Goal: Communication & Community: Answer question/provide support

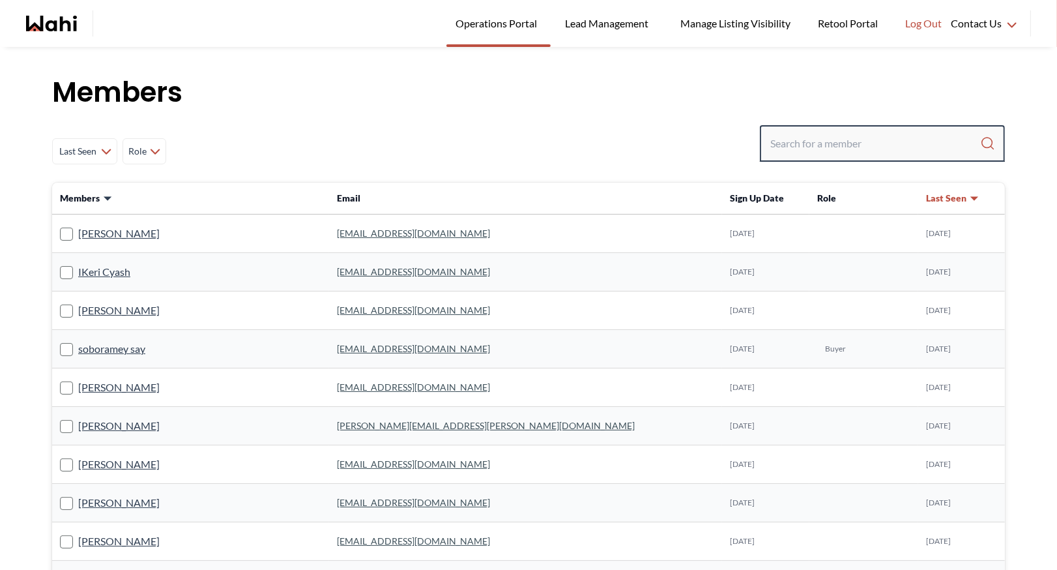
click at [834, 153] on input "Search input" at bounding box center [875, 143] width 210 height 23
type input "faraz"
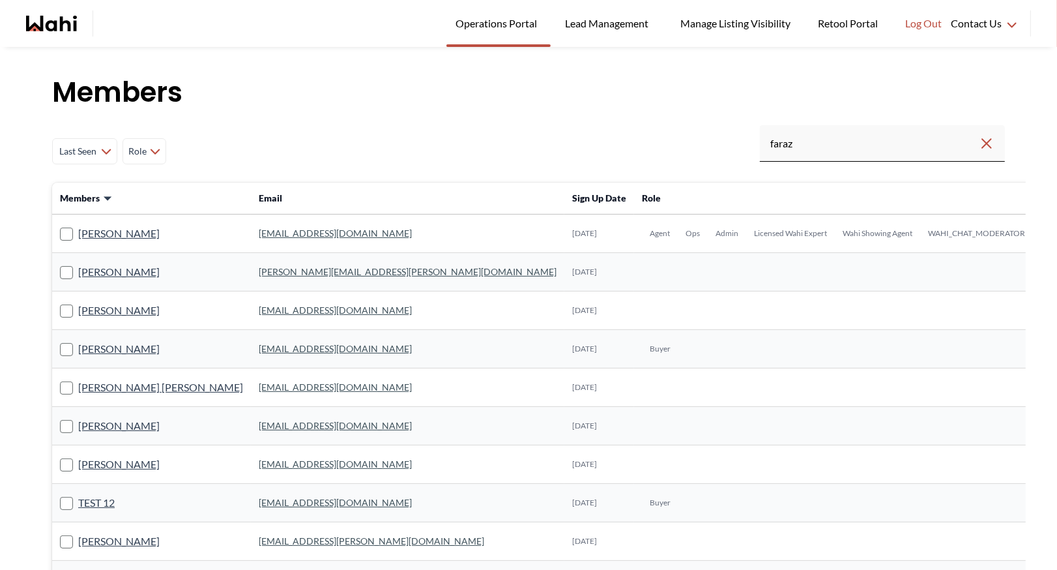
click at [259, 232] on link "[EMAIL_ADDRESS][DOMAIN_NAME]" at bounding box center [335, 232] width 153 height 11
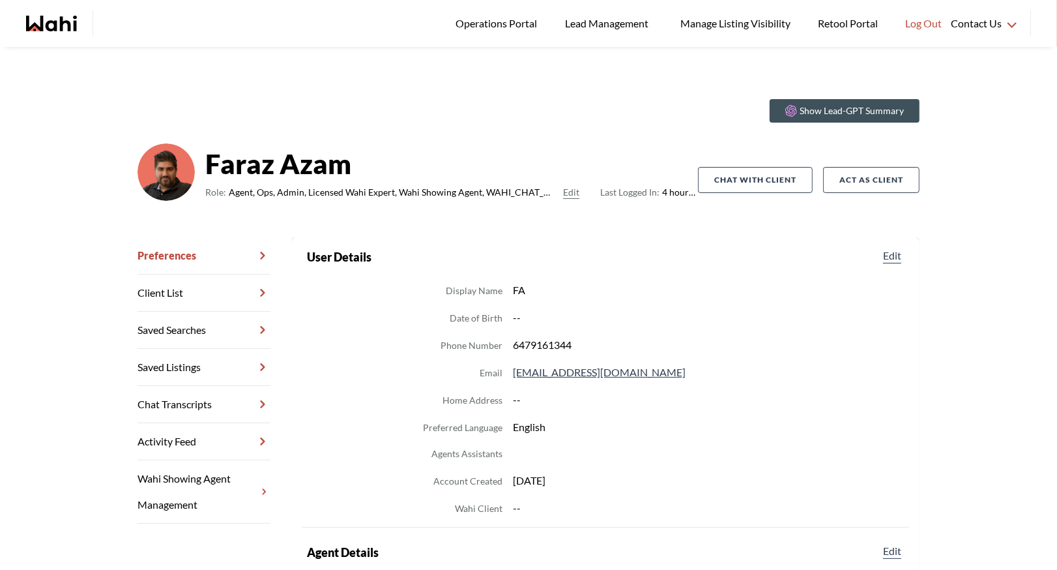
click at [227, 405] on link "Chat Transcripts" at bounding box center [203, 404] width 133 height 37
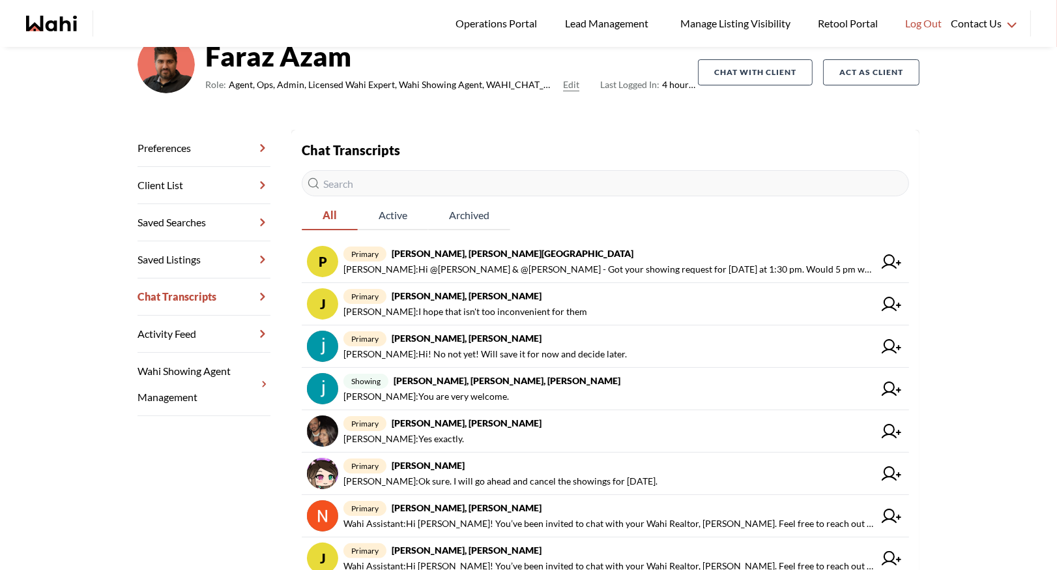
scroll to position [113, 0]
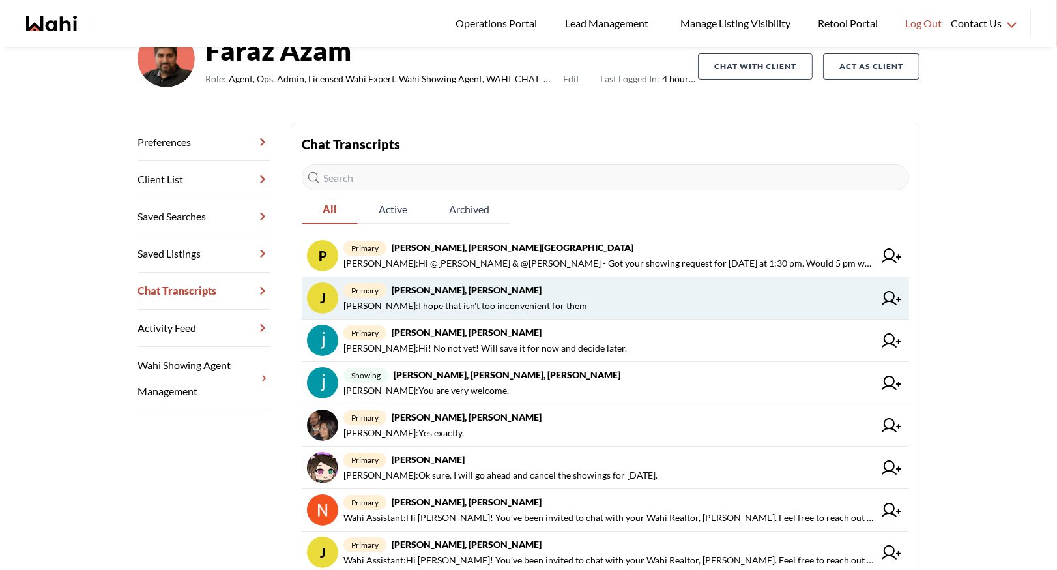
click at [535, 302] on span "Josh Hortaleza : I hope that isn't too inconvenient for them" at bounding box center [465, 306] width 244 height 16
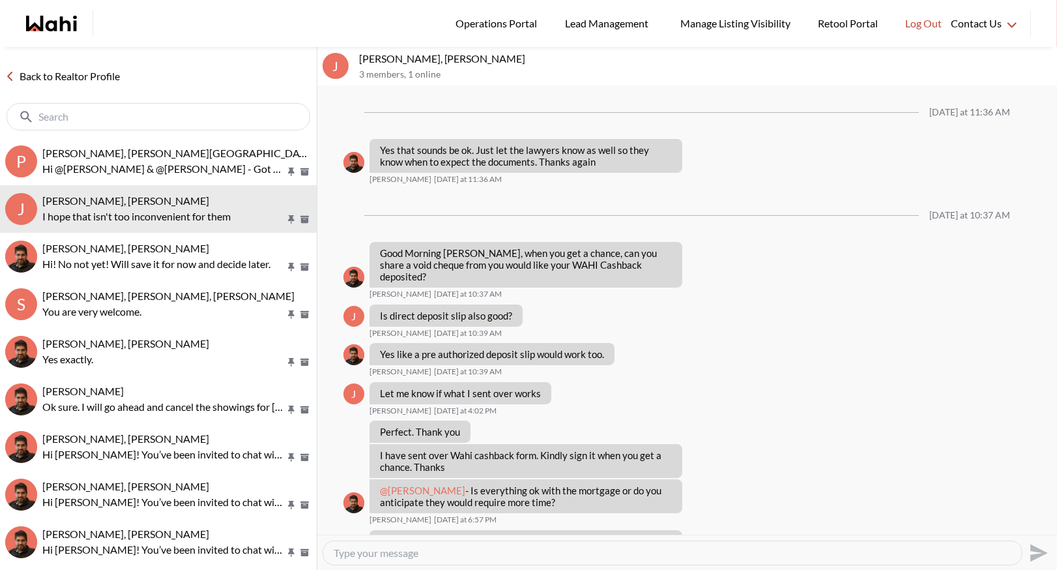
scroll to position [880, 0]
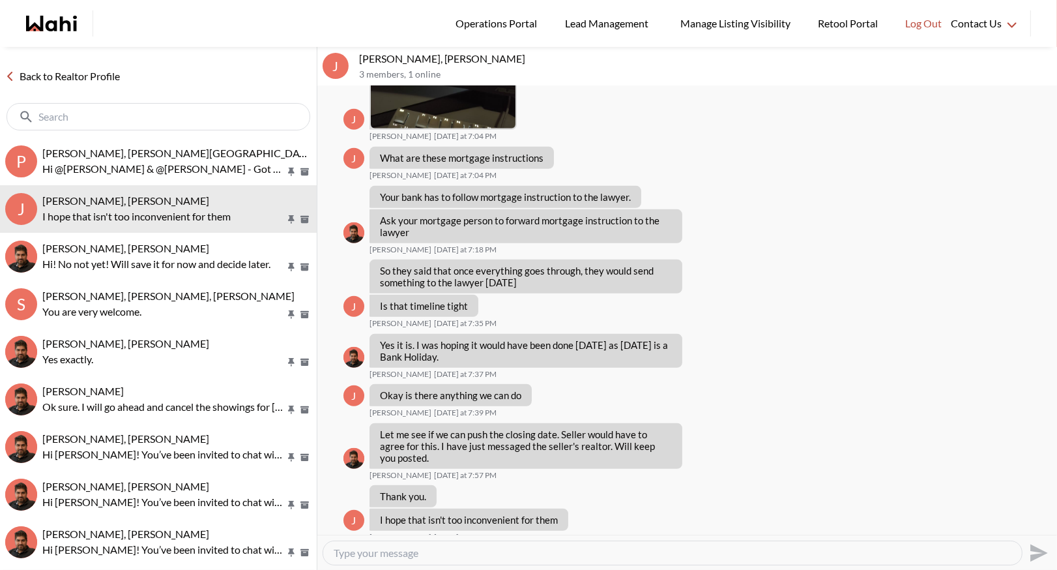
click at [68, 68] on link "Back to Realtor Profile" at bounding box center [62, 76] width 125 height 17
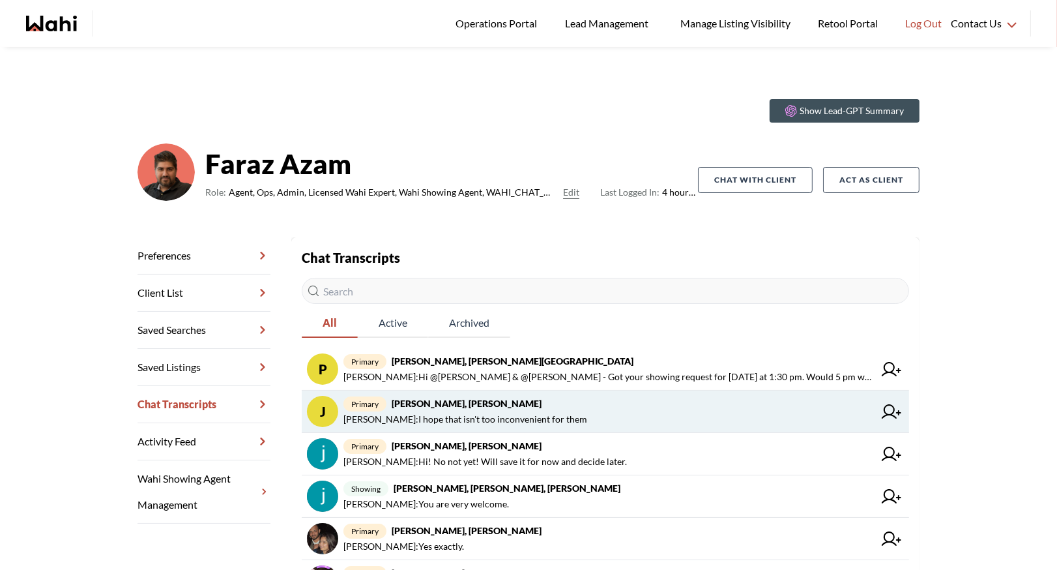
click at [525, 410] on span "primary [PERSON_NAME], [PERSON_NAME]" at bounding box center [608, 404] width 530 height 16
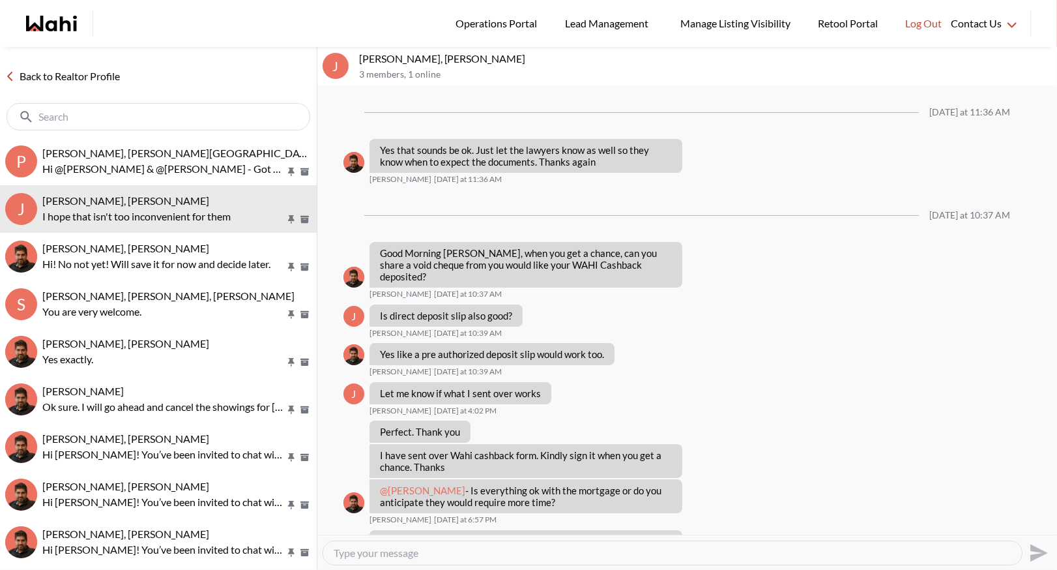
scroll to position [880, 0]
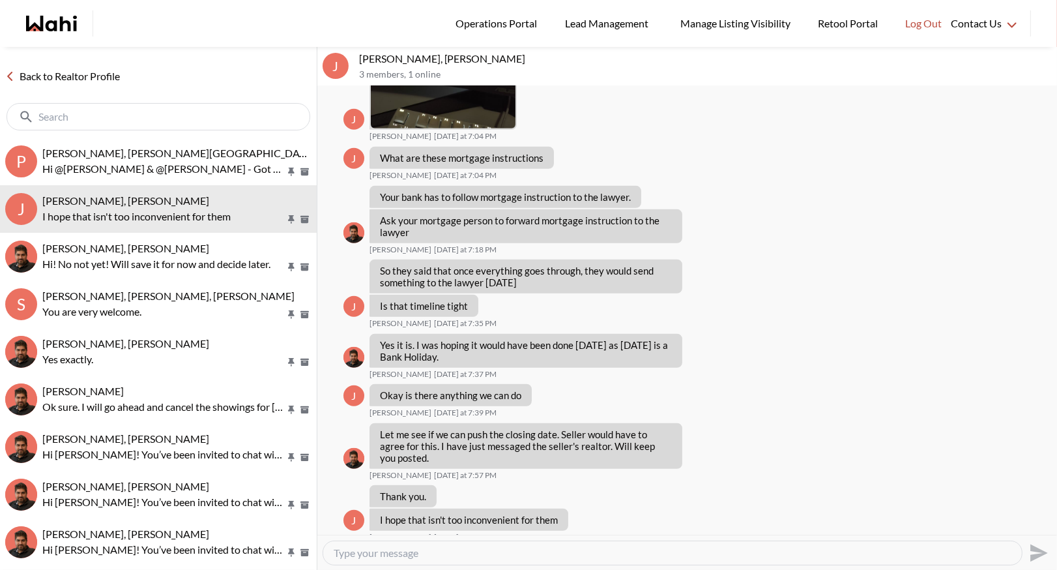
click at [67, 73] on link "Back to Realtor Profile" at bounding box center [62, 76] width 125 height 17
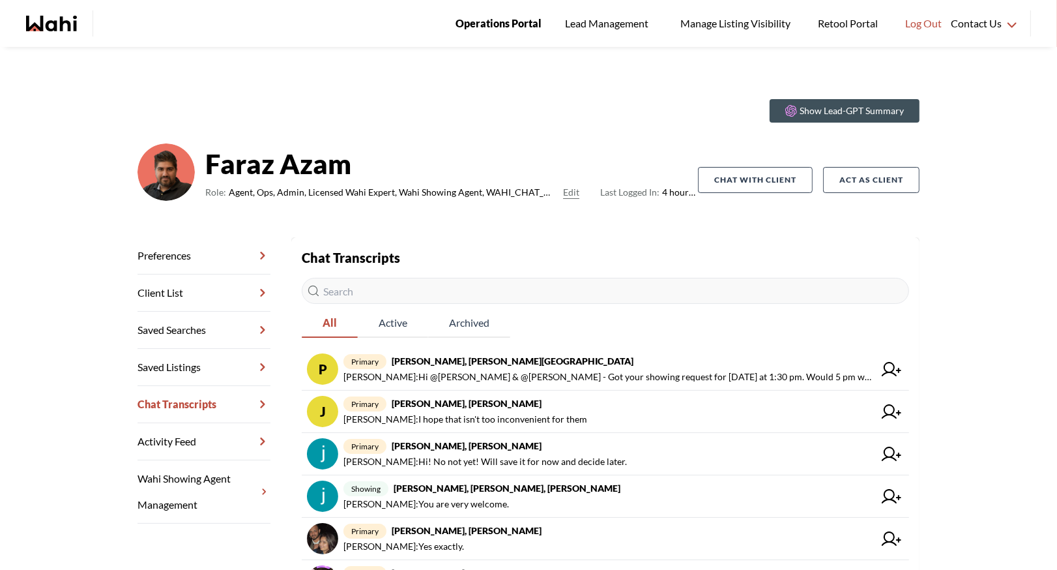
click at [483, 16] on span "Operations Portal" at bounding box center [498, 23] width 86 height 17
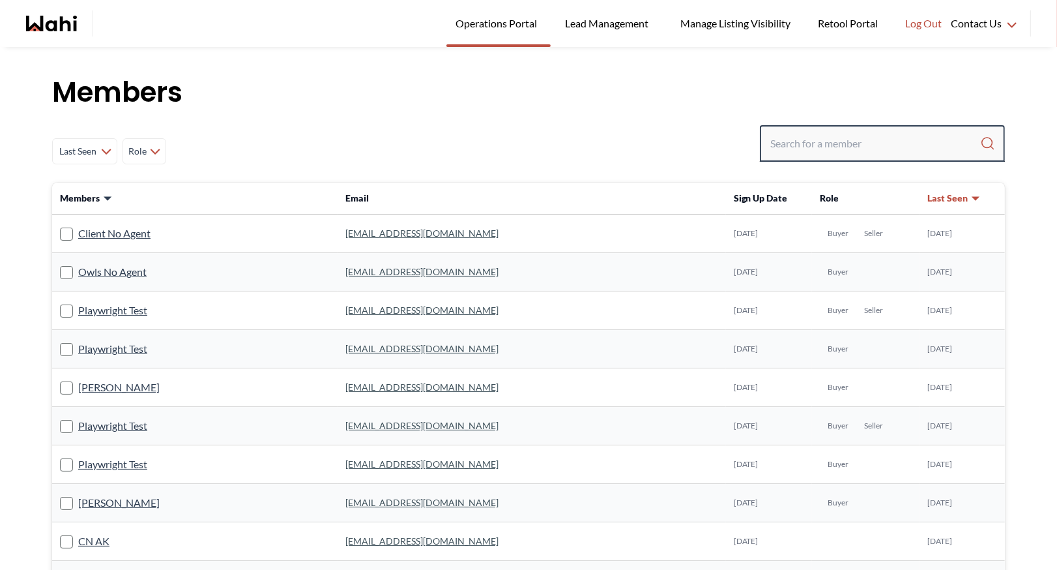
click at [787, 141] on input "Search input" at bounding box center [875, 143] width 210 height 23
type input "behnam"
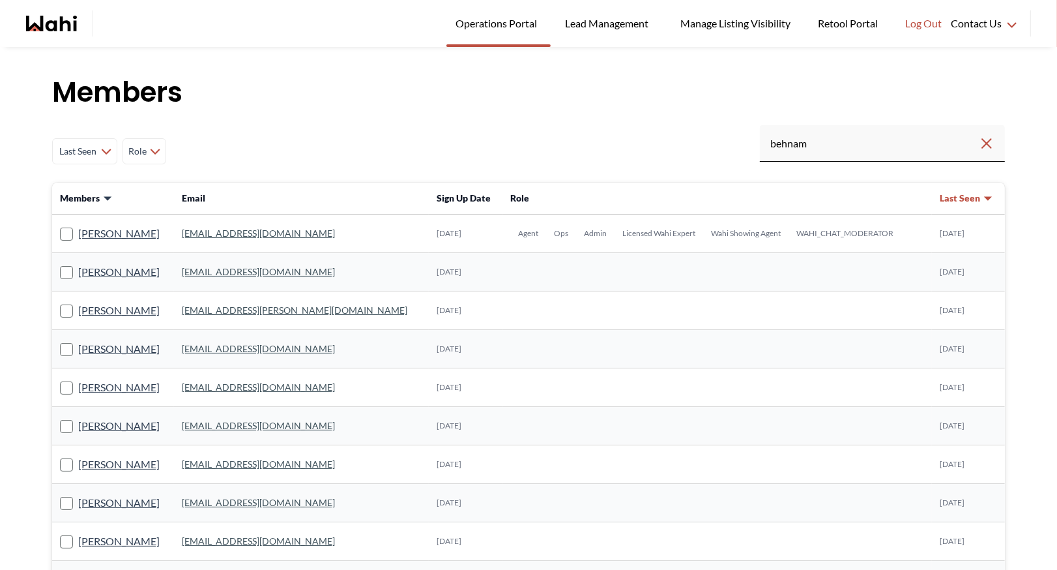
click at [238, 226] on td "[EMAIL_ADDRESS][DOMAIN_NAME]" at bounding box center [301, 233] width 255 height 38
click at [233, 235] on link "[EMAIL_ADDRESS][DOMAIN_NAME]" at bounding box center [258, 232] width 153 height 11
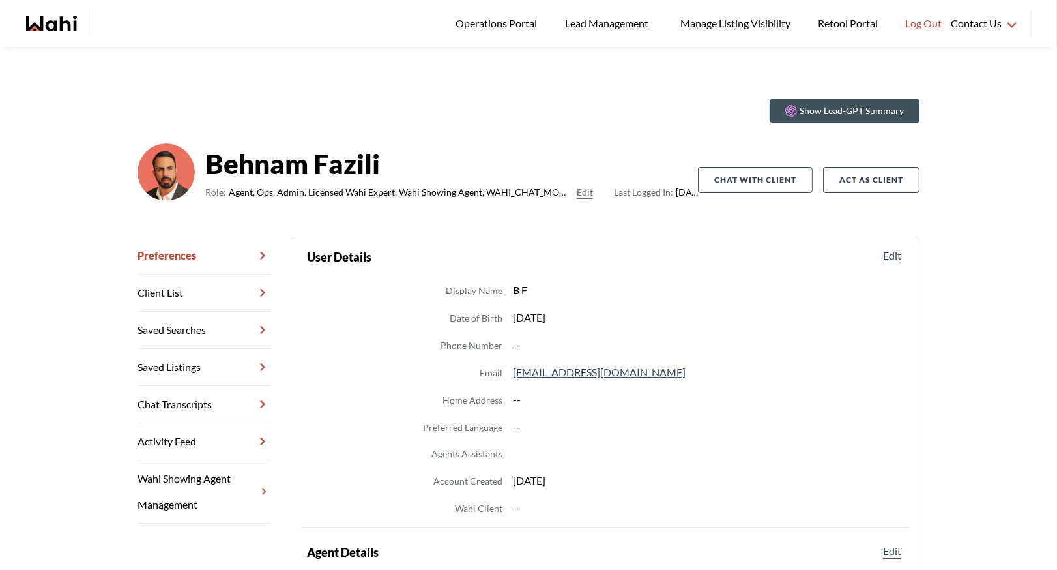
click at [165, 397] on link "Chat Transcripts" at bounding box center [203, 404] width 133 height 37
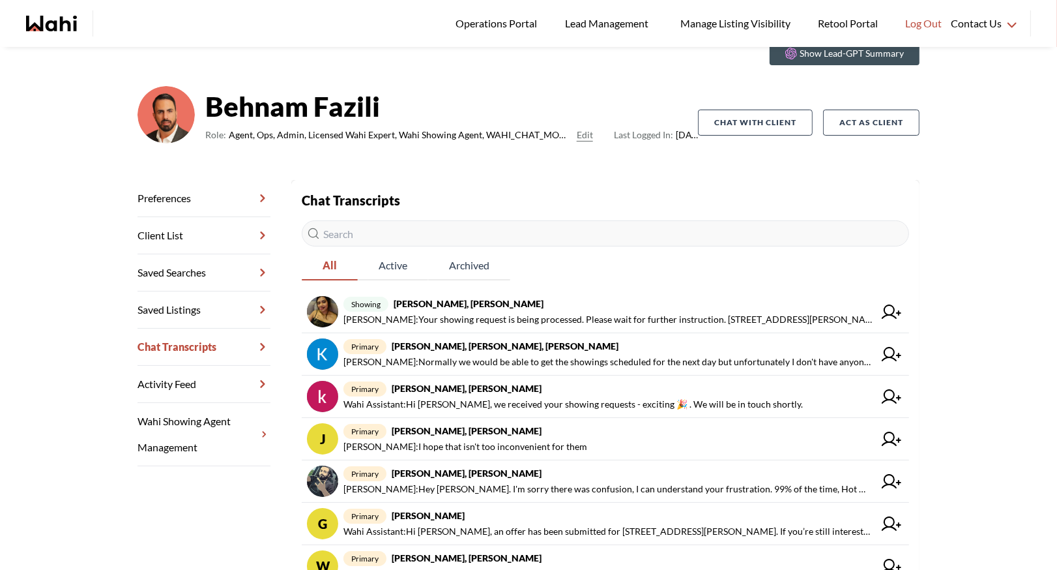
scroll to position [62, 0]
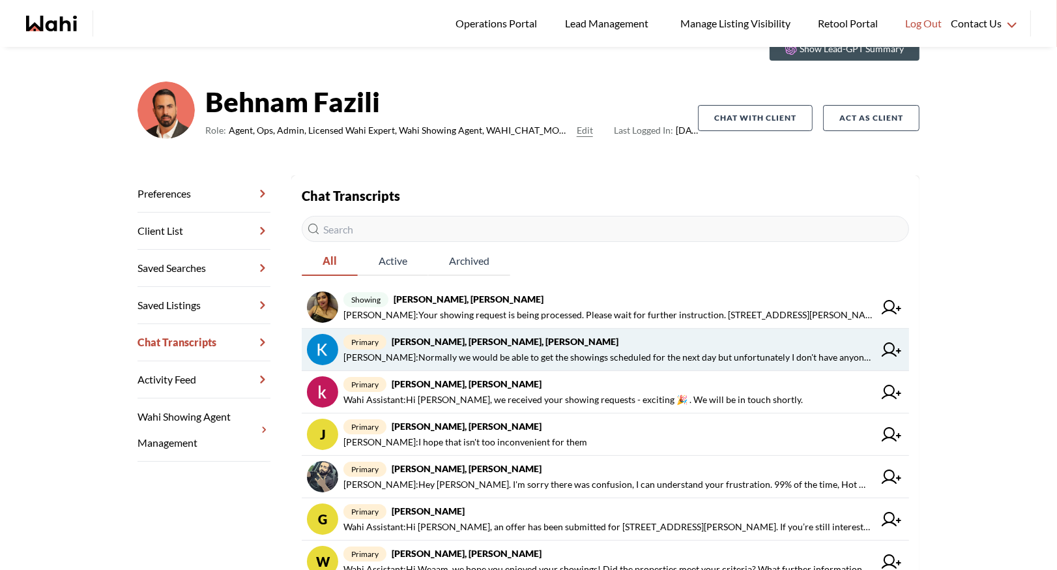
click at [590, 343] on span "primary [PERSON_NAME], [PERSON_NAME], [PERSON_NAME]" at bounding box center [608, 342] width 530 height 16
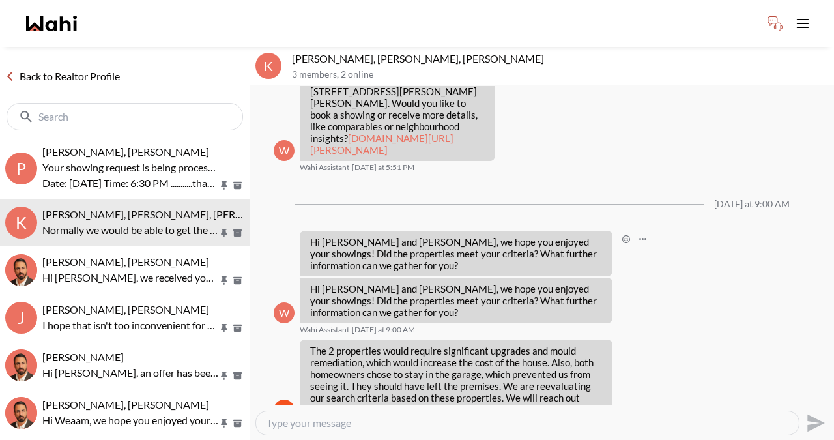
scroll to position [1590, 0]
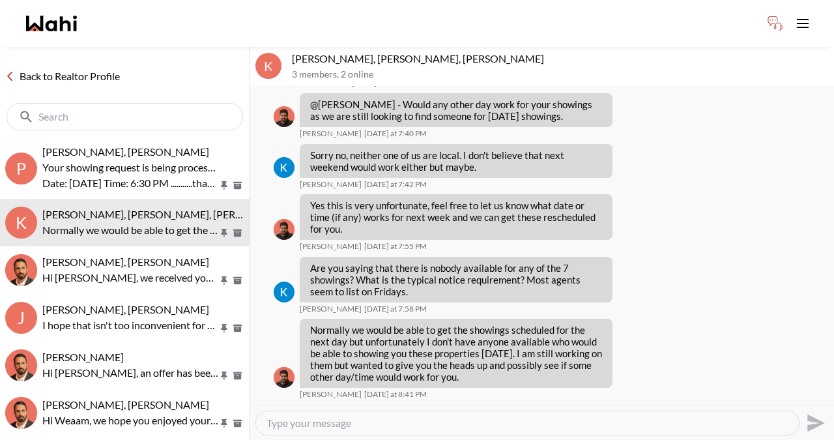
click at [64, 77] on link "Back to Realtor Profile" at bounding box center [62, 76] width 125 height 17
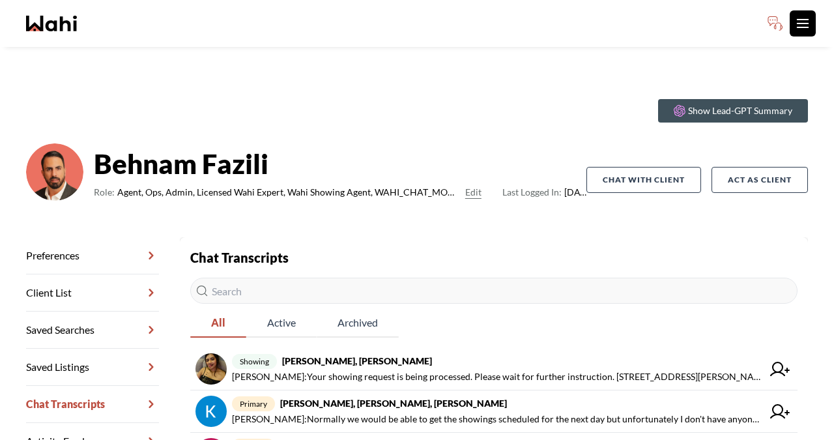
click at [801, 18] on icon "Toggle open navigation menu" at bounding box center [803, 24] width 16 height 16
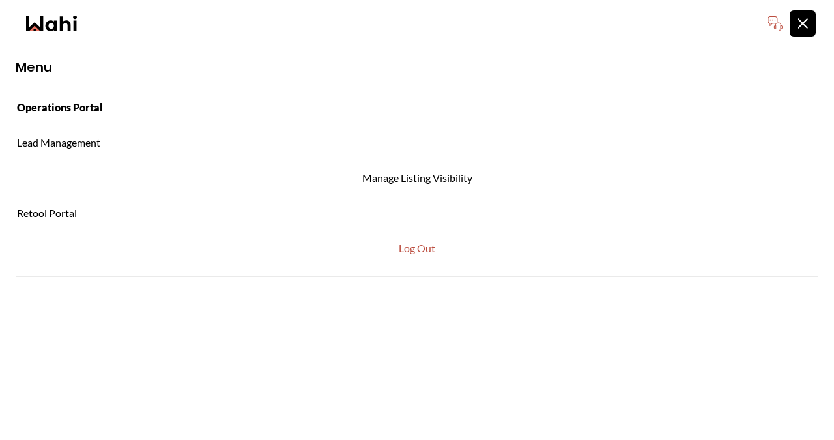
click at [60, 101] on link "Operations Portal" at bounding box center [417, 108] width 834 height 30
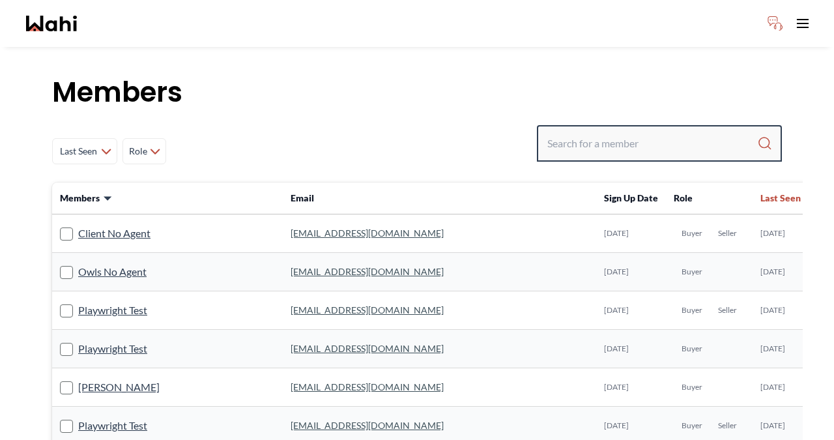
click at [595, 136] on input "Search input" at bounding box center [652, 143] width 210 height 23
type input "barbara funt"
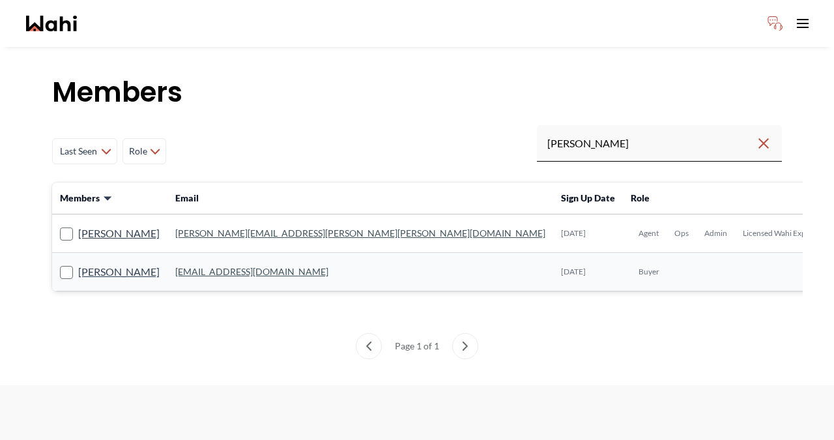
click at [199, 229] on link "barb.funt@wahi.com" at bounding box center [360, 232] width 370 height 11
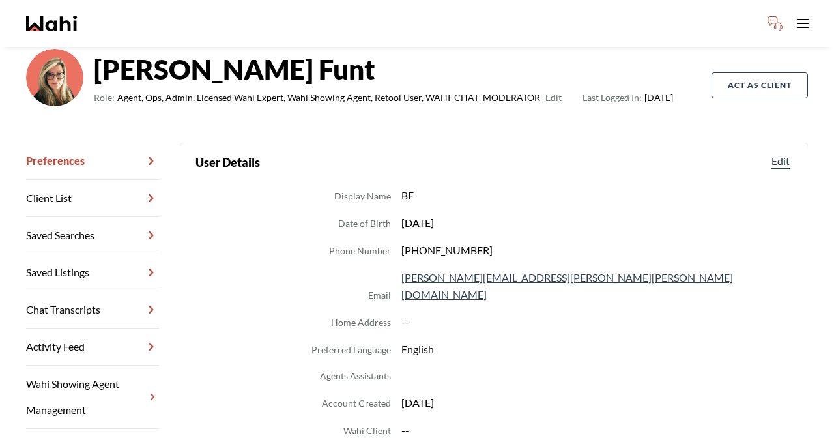
scroll to position [175, 0]
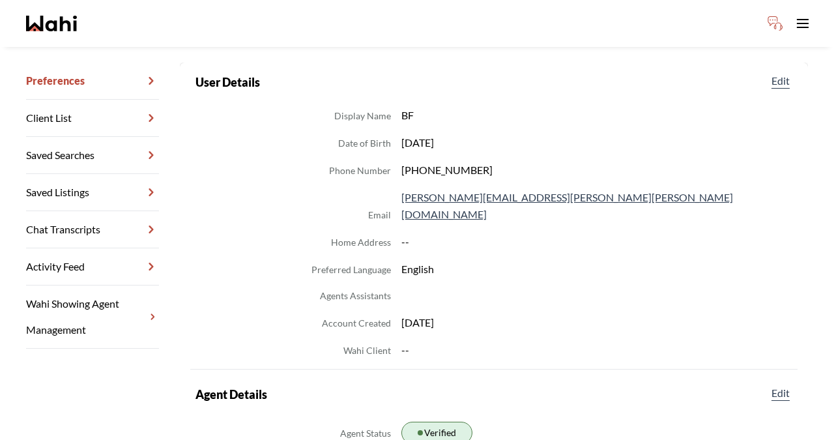
click at [87, 227] on link "Chat Transcripts" at bounding box center [92, 229] width 133 height 37
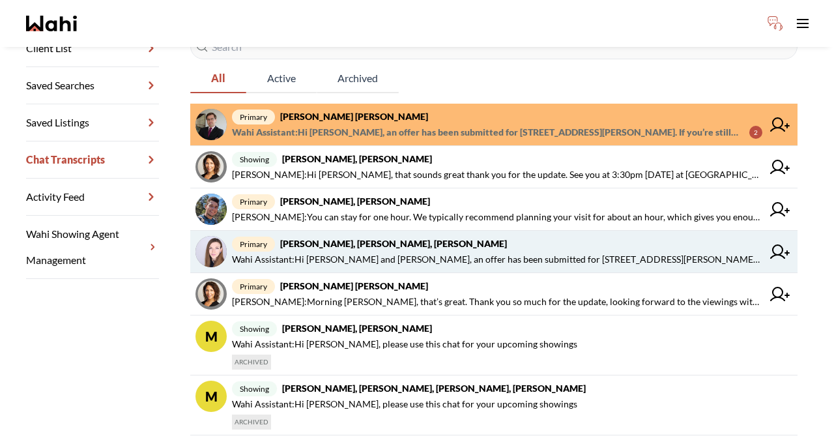
scroll to position [262, 0]
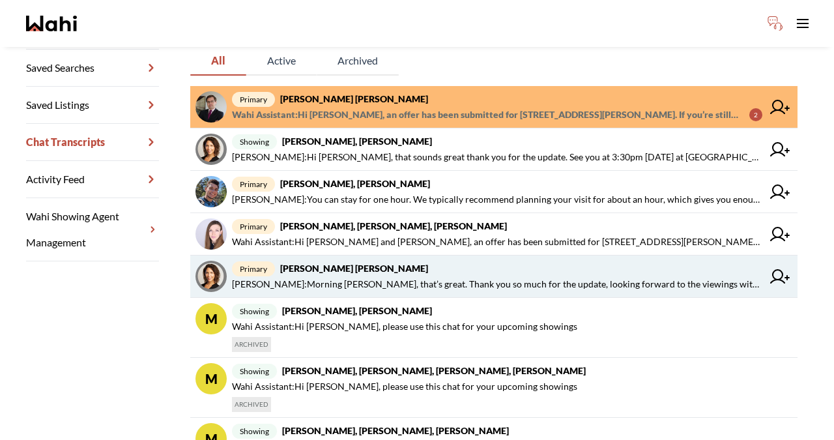
click at [422, 267] on span "primary Meghan DuCille, Barbara" at bounding box center [497, 269] width 530 height 16
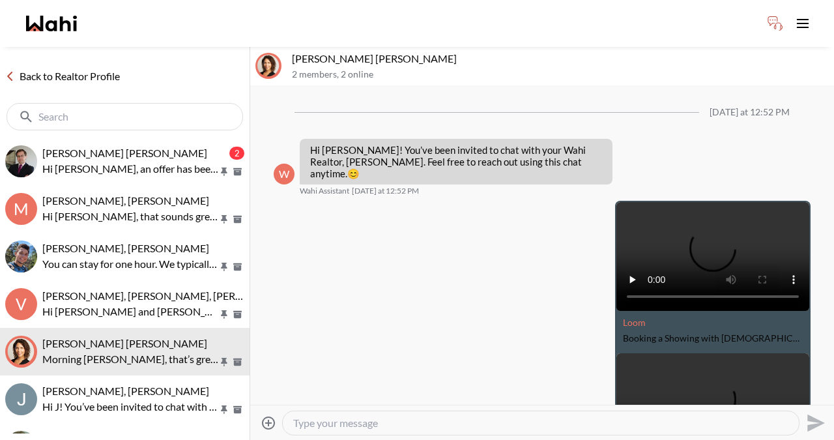
scroll to position [777, 0]
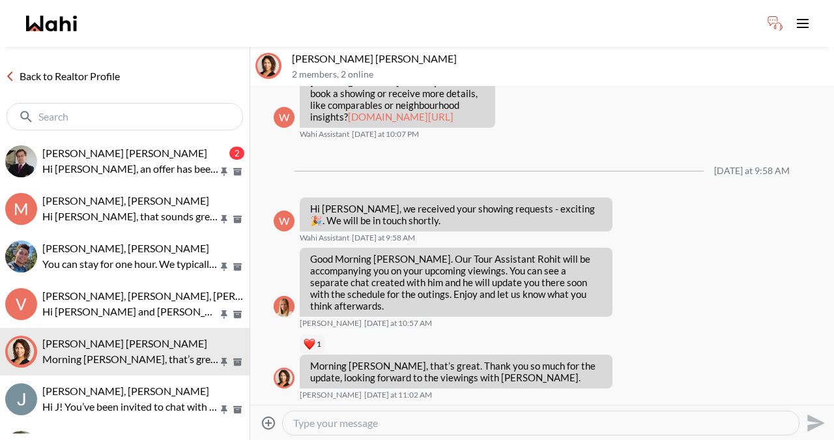
click at [81, 72] on link "Back to Realtor Profile" at bounding box center [62, 76] width 125 height 17
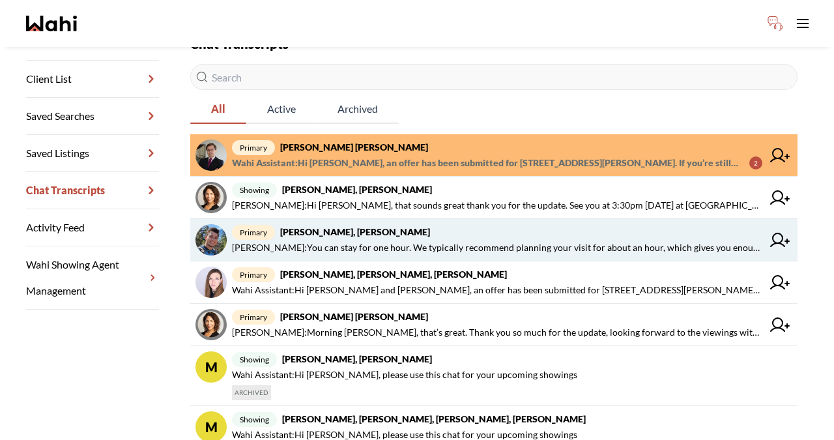
scroll to position [249, 0]
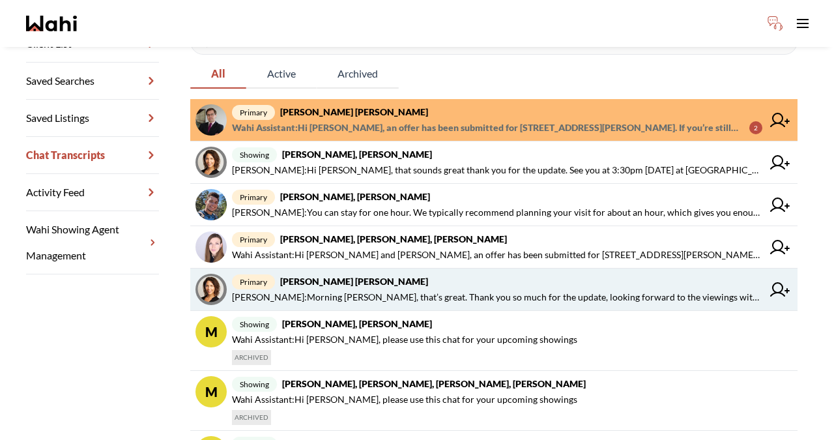
click at [380, 281] on strong "Meghan DuCille, Barbara" at bounding box center [354, 281] width 148 height 11
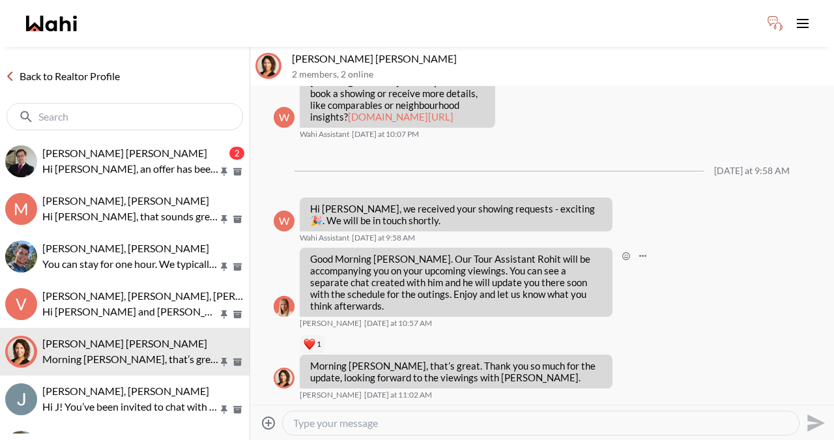
scroll to position [777, 0]
click at [302, 421] on textarea "Type your message" at bounding box center [540, 422] width 495 height 13
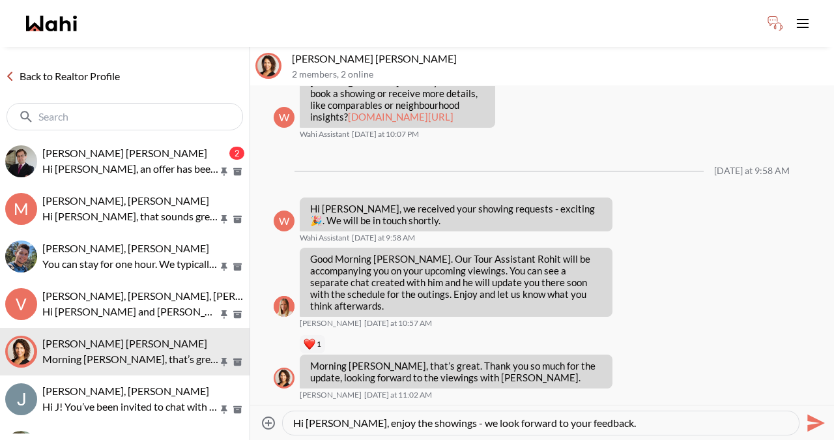
type textarea "Hi Meghan, enjoy the showings - we look forward to your feedback."
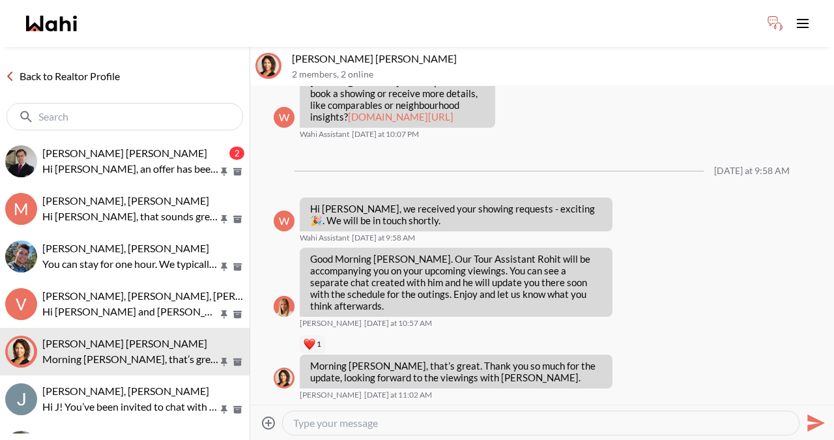
scroll to position [869, 0]
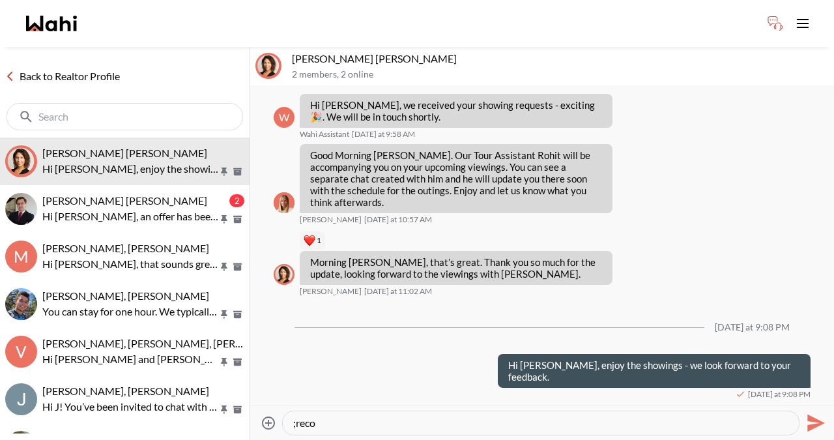
paste textarea "Hi there - click here for the RECO Information Guide - as discussed on our call…"
drag, startPoint x: 649, startPoint y: 423, endPoint x: 568, endPoint y: 422, distance: 81.5
click at [568, 423] on textarea "Hi there - click here for the RECO Information Guide - as discussed on our call…" at bounding box center [540, 422] width 495 height 13
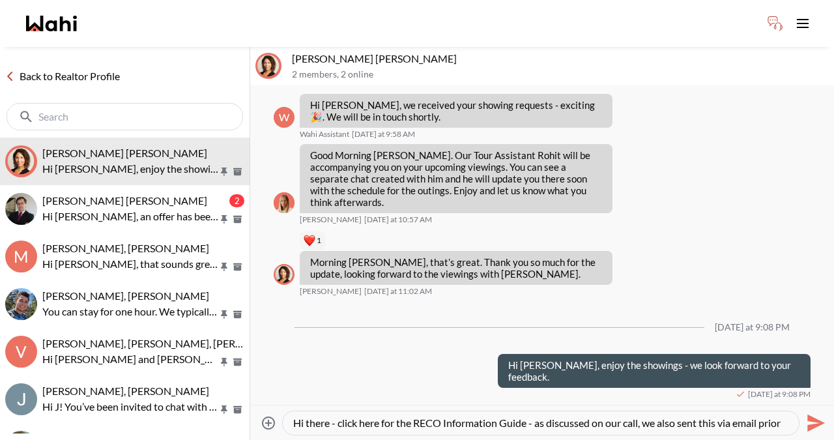
scroll to position [0, 0]
click at [617, 419] on textarea "Hi there - click here for the RECO Information Guide - as discussed on our call…" at bounding box center [540, 422] width 495 height 13
click at [646, 423] on textarea "Hi there - click here for the RECO Information Guide - as discussed on our call…" at bounding box center [540, 422] width 495 height 13
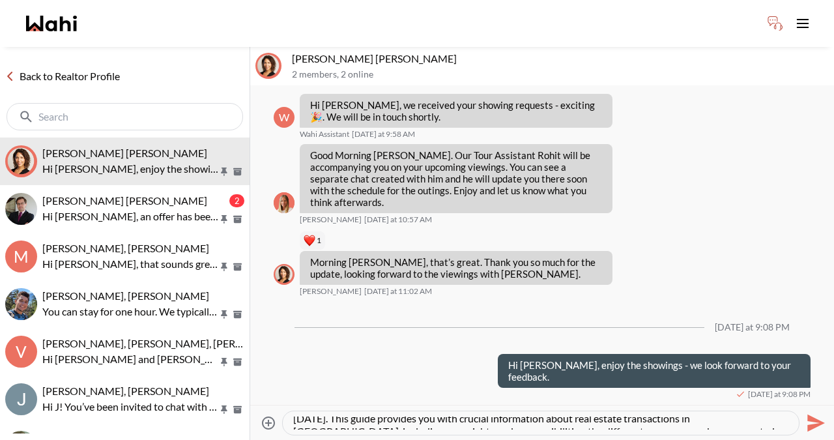
scroll to position [17, 0]
click at [317, 420] on textarea "Hi there - click here for the RECO Information Guide - we also sent this via em…" at bounding box center [540, 422] width 495 height 13
click at [560, 422] on textarea "Hi there - click here for the RECO Information Guide - we also sent this via em…" at bounding box center [540, 422] width 495 height 13
click at [556, 420] on textarea "Hi there - click here for the RECO Information Guide - we also sent this via em…" at bounding box center [540, 422] width 495 height 13
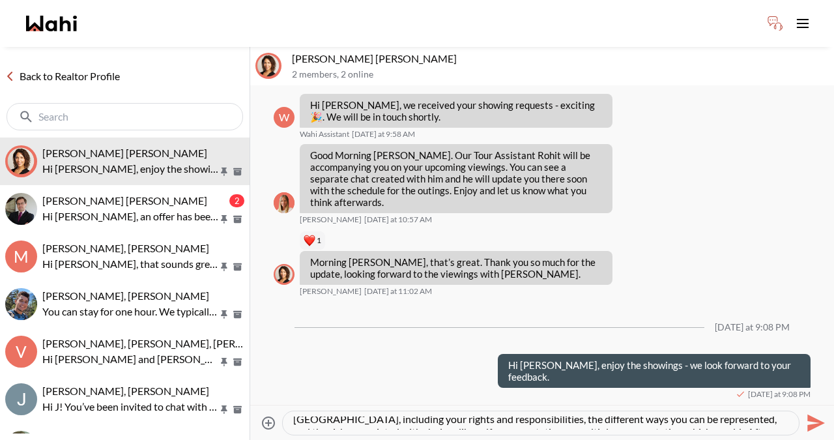
scroll to position [52, 0]
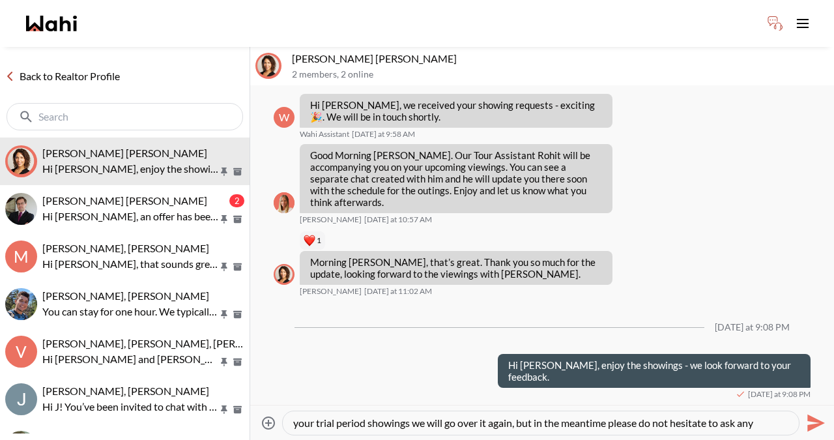
drag, startPoint x: 615, startPoint y: 419, endPoint x: 433, endPoint y: 424, distance: 182.5
click at [433, 425] on textarea "Hi there - click here for the RECO Information Guide - we also sent this via em…" at bounding box center [540, 422] width 495 height 13
click at [528, 420] on textarea "Hi there - click here for the RECO Information Guide - we also sent this via em…" at bounding box center [540, 422] width 495 height 13
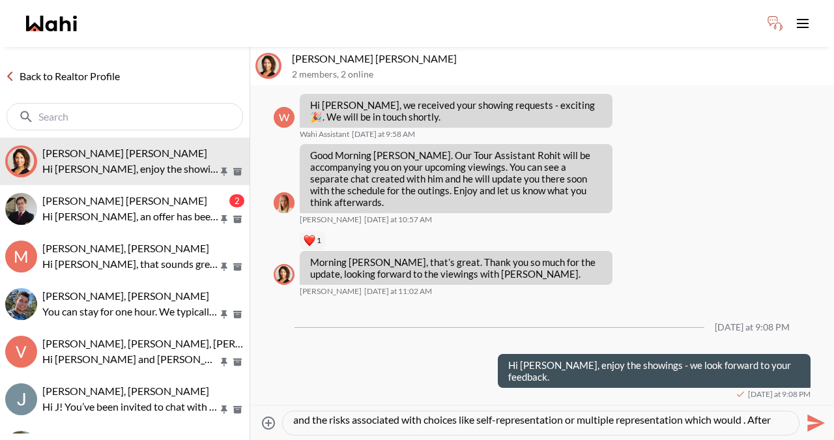
scroll to position [40, 0]
click at [614, 422] on textarea "Hi there - click here for the RECO Information Guide - we also sent this via em…" at bounding box center [540, 422] width 495 height 13
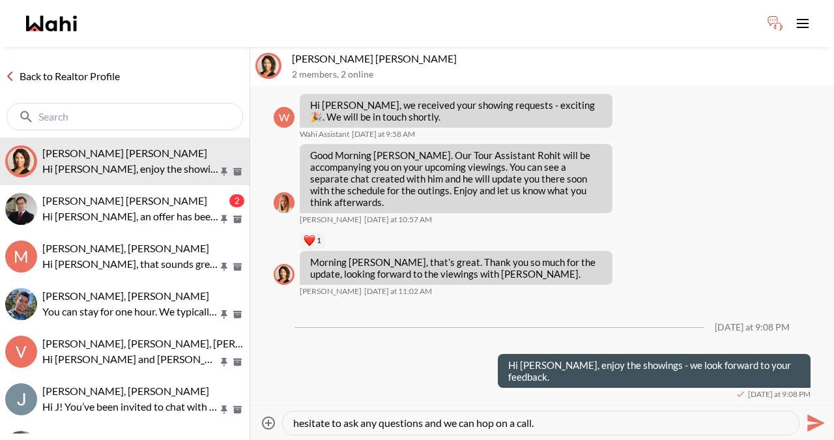
drag, startPoint x: 448, startPoint y: 424, endPoint x: 377, endPoint y: 427, distance: 71.1
click at [377, 427] on textarea "Hi there - click here for the RECO Information Guide - we also sent this via em…" at bounding box center [540, 422] width 495 height 13
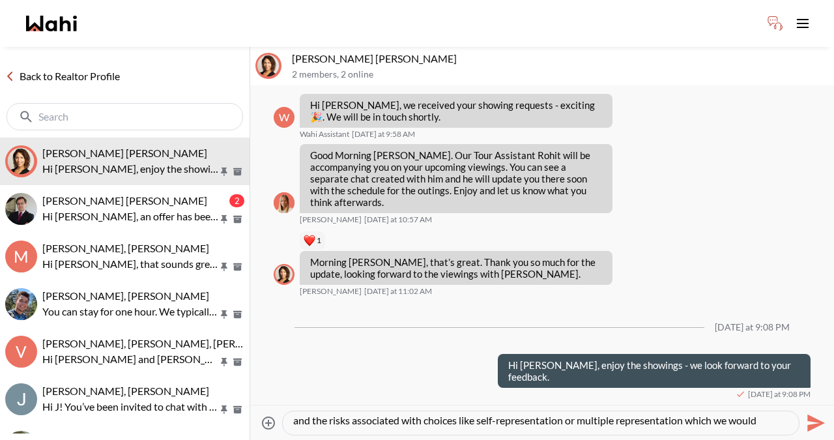
click at [452, 427] on textarea "Hi there - click here for the RECO Information Guide - we also sent this via em…" at bounding box center [540, 422] width 495 height 13
click at [448, 418] on textarea "Hi there - click here for the RECO Information Guide - we also sent this via em…" at bounding box center [540, 422] width 495 height 13
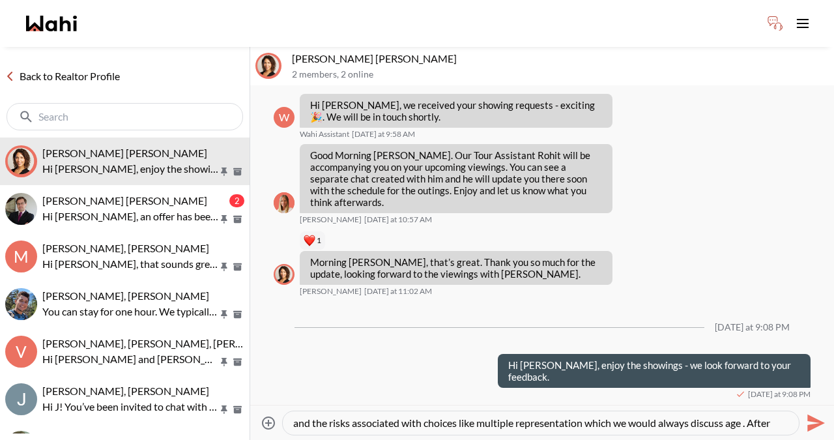
click at [614, 424] on textarea "Hi there - click here for the RECO Information Guide - we also sent this via em…" at bounding box center [540, 422] width 495 height 13
click at [626, 423] on textarea "Hi there - click here for the RECO Information Guide - we also sent this via em…" at bounding box center [540, 422] width 495 height 13
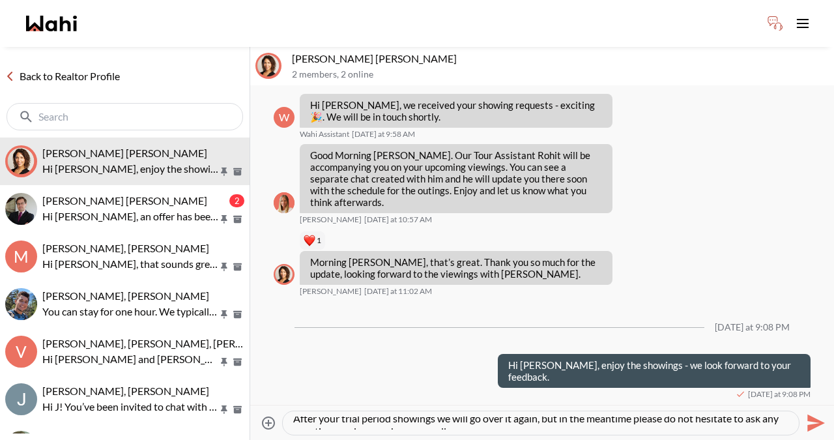
scroll to position [52, 0]
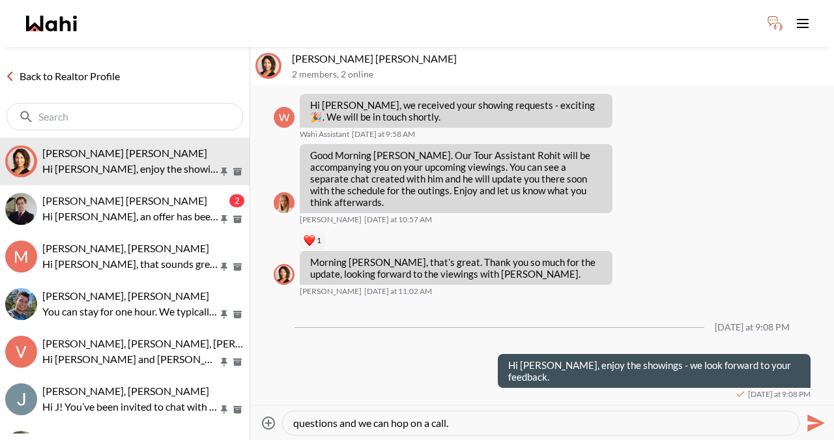
type textarea "Hi there - click here for the RECO Information Guide - we also sent this via em…"
click at [812, 418] on icon "Send" at bounding box center [816, 423] width 18 height 18
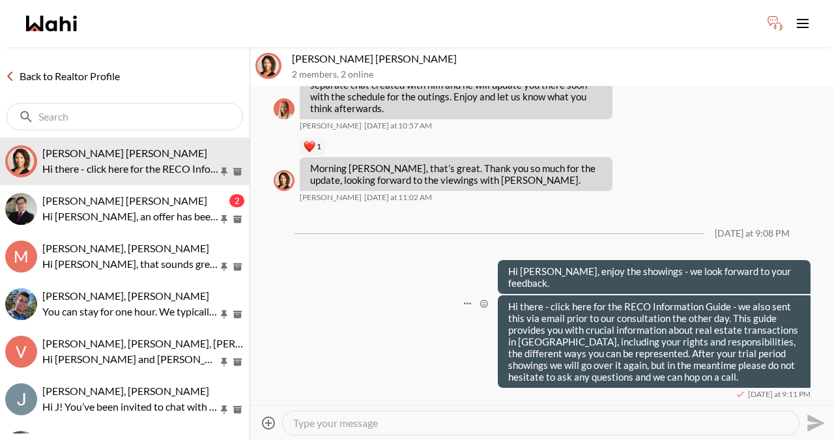
scroll to position [962, 0]
click at [681, 310] on p "Hi there - click here for the RECO Information Guide - we also sent this via em…" at bounding box center [654, 341] width 292 height 82
click at [336, 422] on textarea "Type your message" at bounding box center [540, 422] width 495 height 13
click at [471, 303] on button "Open Message Actions Menu" at bounding box center [467, 303] width 17 height 17
click at [420, 281] on button "Delete" at bounding box center [423, 283] width 104 height 23
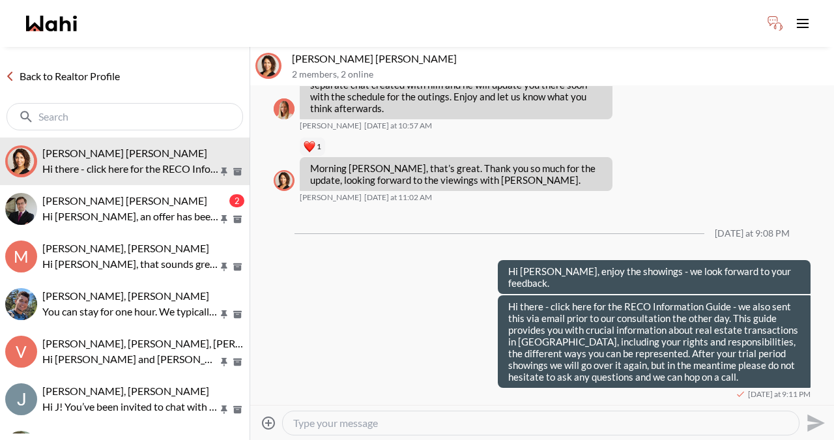
scroll to position [896, 0]
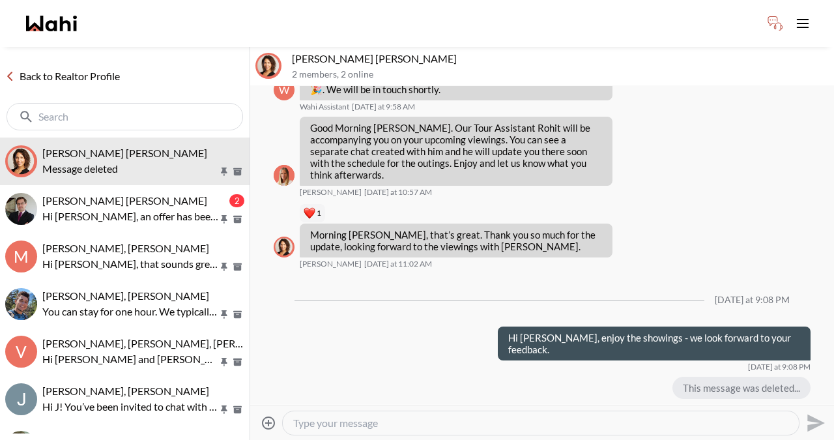
click at [390, 418] on textarea "Type your message" at bounding box center [540, 422] width 495 height 13
click at [317, 422] on textarea "Type your message" at bounding box center [540, 422] width 495 height 13
click at [270, 421] on icon "Attach files" at bounding box center [269, 423] width 16 height 16
click at [0, 0] on input "Attach files" at bounding box center [0, 0] width 0 height 0
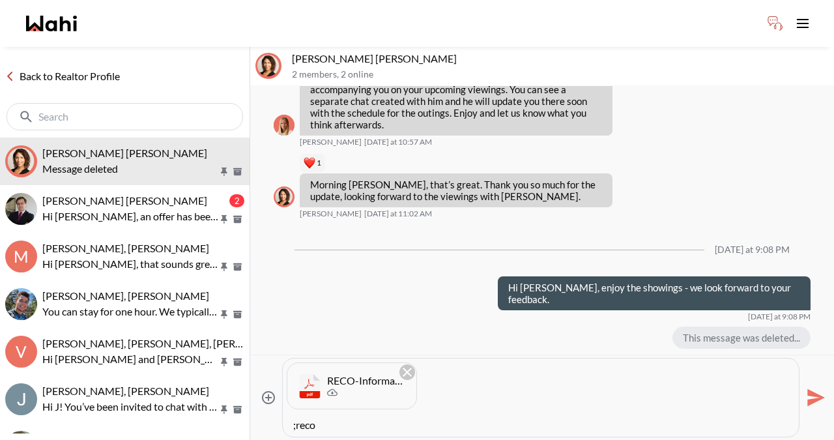
paste textarea "Hi there - click here for the RECO Information Guide - as discussed on our call…"
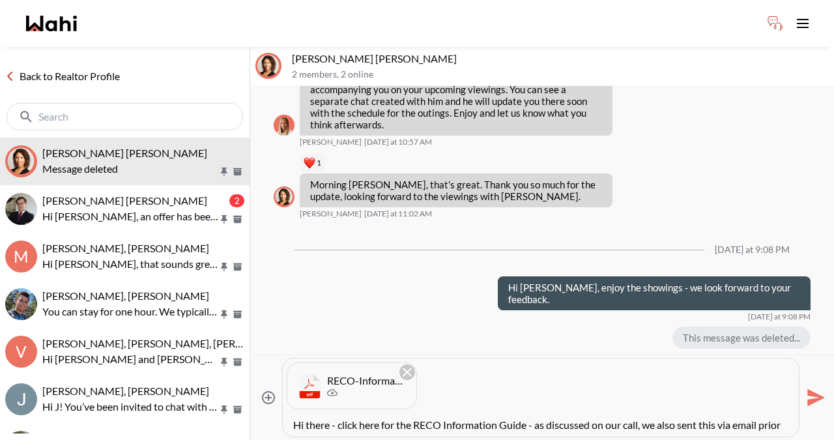
drag, startPoint x: 366, startPoint y: 424, endPoint x: 287, endPoint y: 423, distance: 78.2
click at [287, 423] on div "Hi there - click here for the RECO Information Guide - as discussed on our call…" at bounding box center [541, 424] width 516 height 23
drag, startPoint x: 813, startPoint y: 392, endPoint x: 747, endPoint y: 409, distance: 68.1
click at [752, 409] on div "Attach files RECO-Information-Guide.pdf Also, here for the RECO Information Gui…" at bounding box center [541, 397] width 573 height 79
click at [744, 426] on textarea "Also, here for the RECO Information Guide - as discussed on our call, we also s…" at bounding box center [540, 424] width 495 height 13
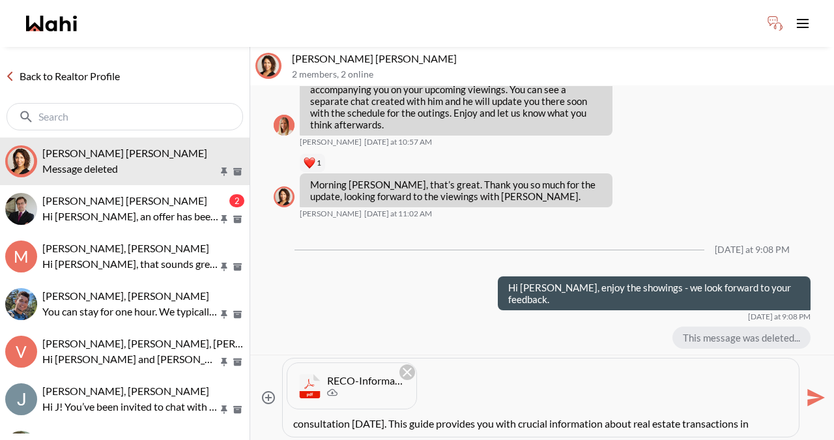
scroll to position [0, 0]
drag, startPoint x: 378, startPoint y: 424, endPoint x: 356, endPoint y: 424, distance: 21.5
click at [356, 424] on textarea "Also, here for the RECO Information Guide - as discussed on our call, we also s…" at bounding box center [540, 424] width 495 height 13
click at [373, 425] on textarea "Also, here for the RECO Information Guide - as discussed on our call, we also s…" at bounding box center [540, 424] width 495 height 13
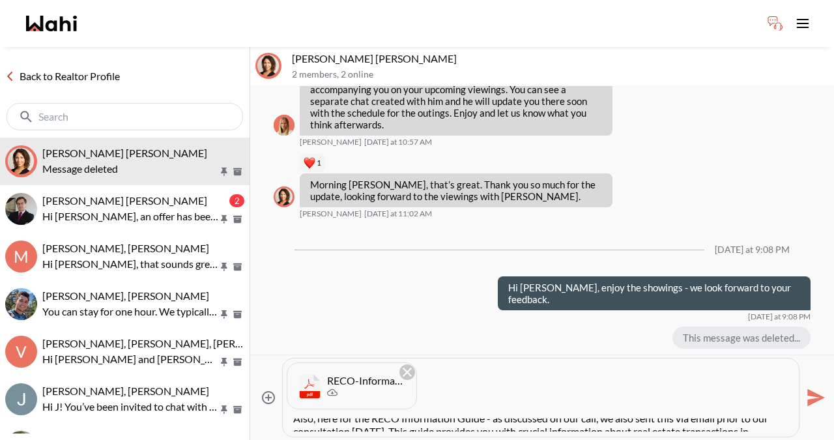
scroll to position [10, 0]
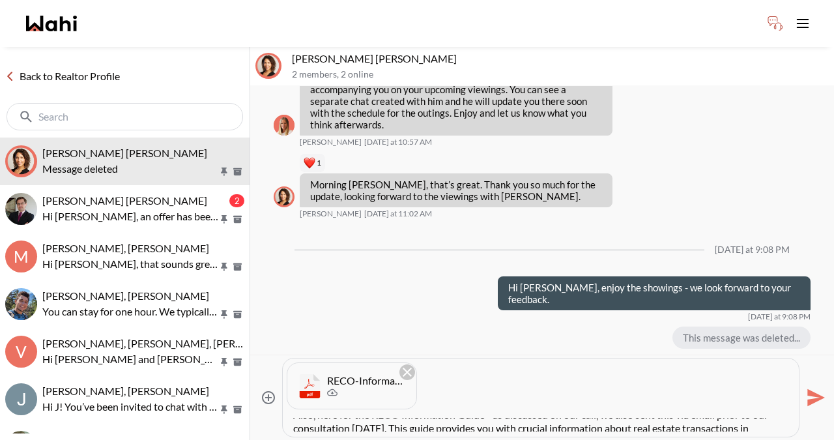
click at [377, 427] on textarea "Also, here for the RECO Information Guide - as discussed on our call, we also s…" at bounding box center [540, 424] width 495 height 13
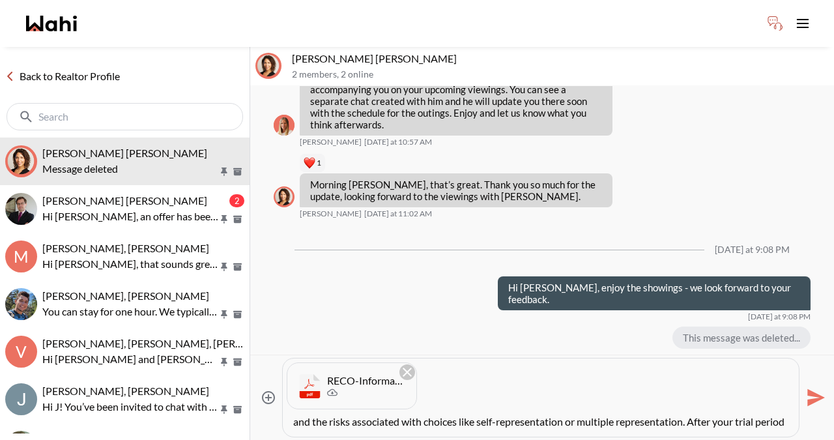
click at [579, 423] on textarea "Also, here for the RECO Information Guide - as discussed on our call, we also s…" at bounding box center [540, 424] width 495 height 13
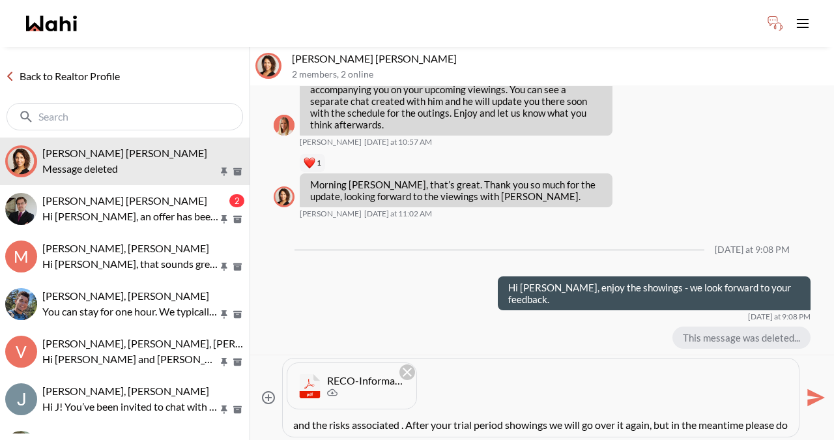
scroll to position [26, 0]
type textarea "Also, here for the RECO Information Guide - as discussed on our call, we also s…"
click at [807, 399] on icon "Send" at bounding box center [814, 397] width 21 height 21
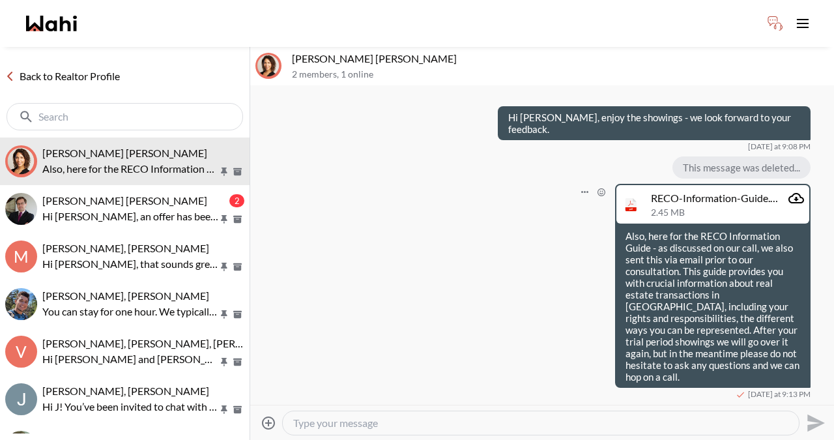
scroll to position [1104, 0]
click at [585, 201] on button "Open Message Actions Menu" at bounding box center [584, 192] width 17 height 17
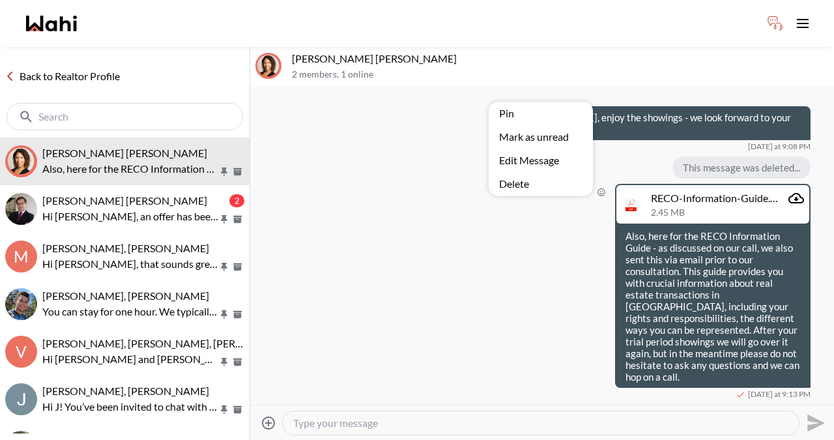
click at [536, 158] on button "Edit Message" at bounding box center [541, 160] width 104 height 23
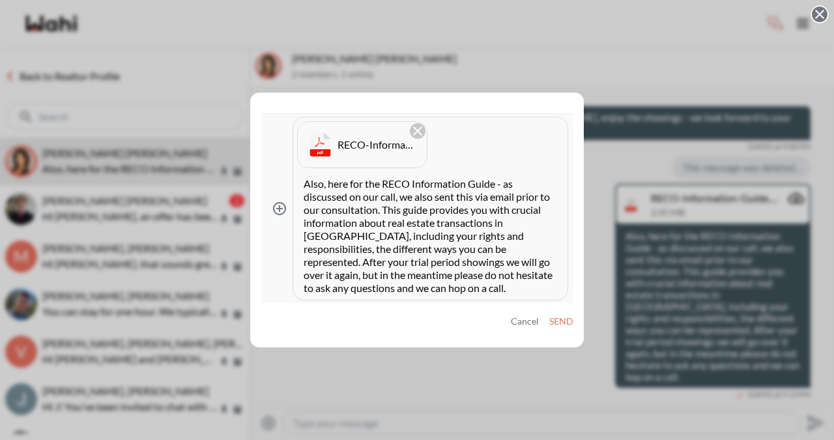
click at [366, 183] on textarea "Also, here for the RECO Information Guide - as discussed on our call, we also s…" at bounding box center [430, 235] width 253 height 117
click at [399, 214] on textarea "Also, here the RECO Information Guide - as discussed on our call, we also sent …" at bounding box center [430, 235] width 253 height 117
type textarea "Also, here the RECO Information Guide - as discussed on our call, we also sent …"
click at [557, 319] on button "Send" at bounding box center [561, 321] width 24 height 11
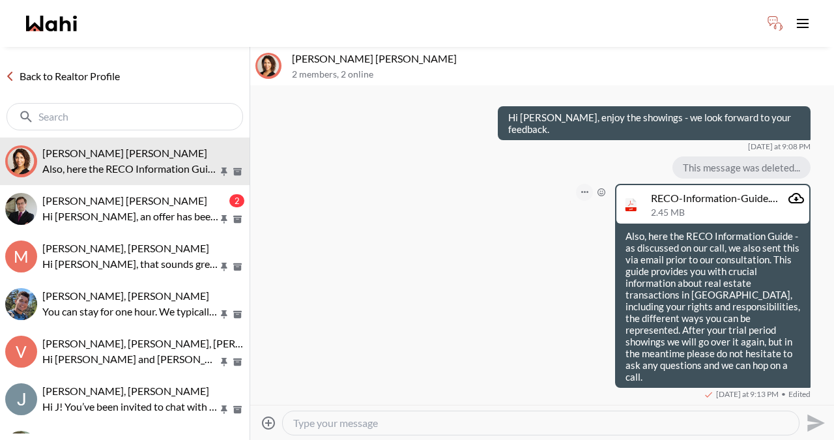
click at [587, 193] on icon "Open Message Actions Menu" at bounding box center [584, 192] width 7 height 2
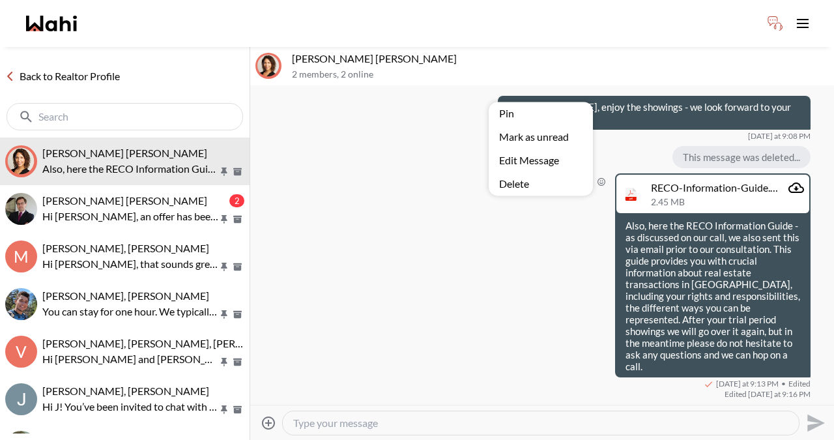
click at [506, 160] on button "Edit Message" at bounding box center [541, 160] width 104 height 23
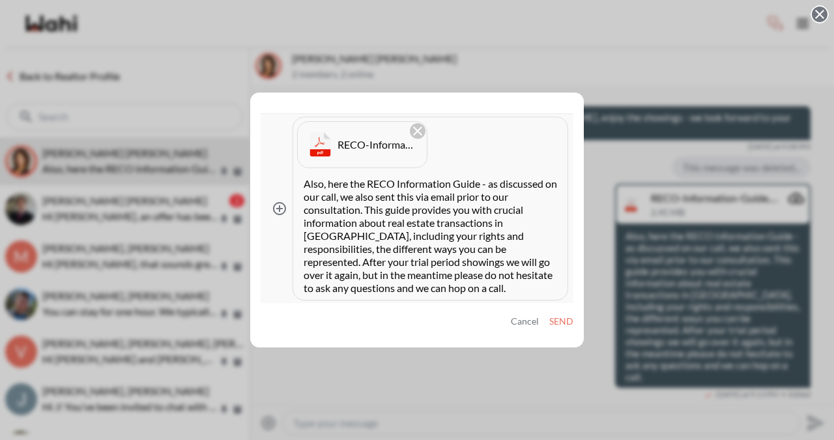
click at [351, 184] on textarea "Also, here the RECO Information Guide - as discussed on our call, we also sent …" at bounding box center [430, 235] width 253 height 117
type textarea "Also, here is the RECO Information Guide - as discussed on our call, we also se…"
click at [556, 319] on button "Send" at bounding box center [561, 321] width 24 height 11
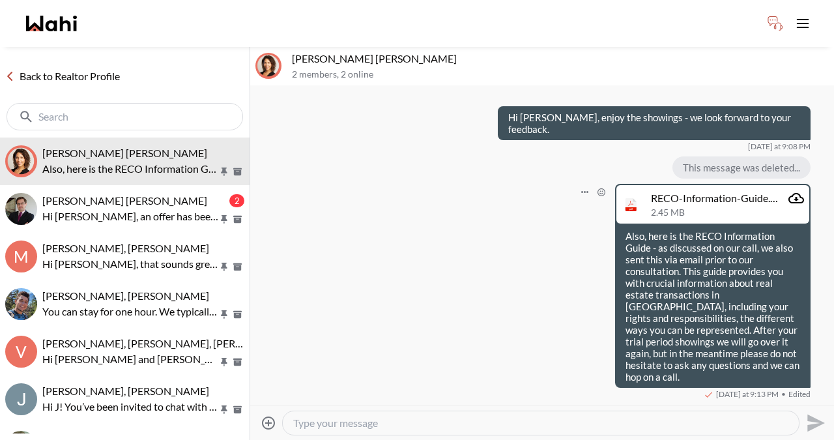
click at [311, 425] on textarea "Type your message" at bounding box center [540, 422] width 495 height 13
click at [50, 75] on link "Back to Realtor Profile" at bounding box center [62, 76] width 125 height 17
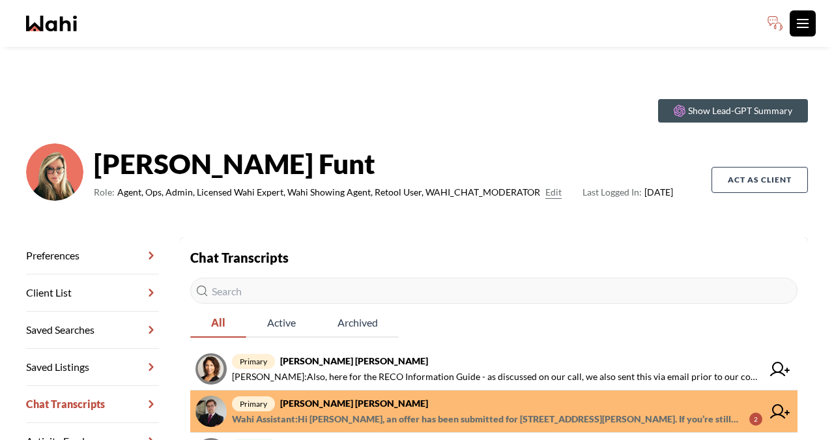
click at [804, 22] on icon "Toggle open navigation menu" at bounding box center [803, 24] width 16 height 16
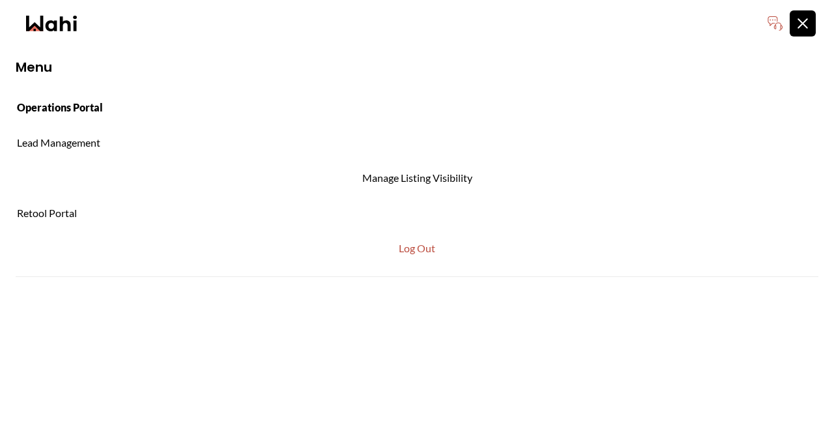
click at [85, 111] on link "Operations Portal" at bounding box center [417, 108] width 834 height 30
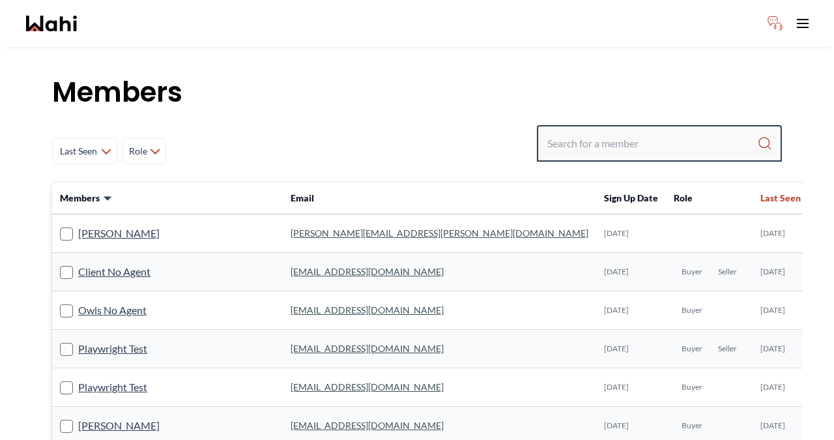
click at [573, 142] on input "Search input" at bounding box center [652, 143] width 210 height 23
type input "faraz"
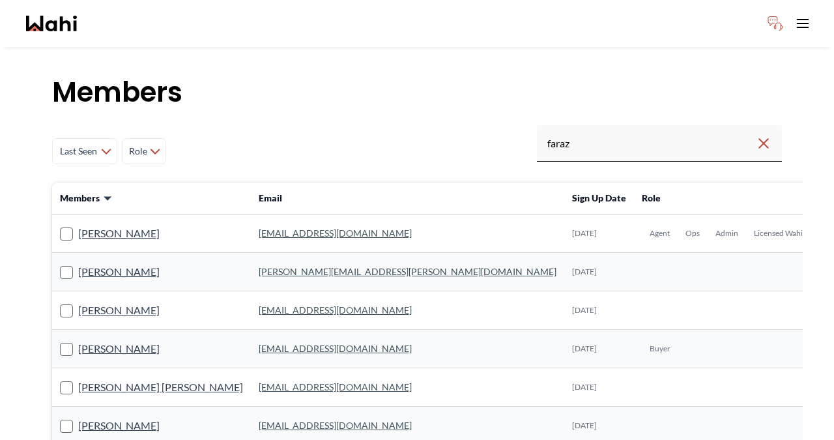
click at [251, 238] on td "[EMAIL_ADDRESS][DOMAIN_NAME]" at bounding box center [407, 233] width 313 height 38
click at [259, 231] on link "[EMAIL_ADDRESS][DOMAIN_NAME]" at bounding box center [335, 232] width 153 height 11
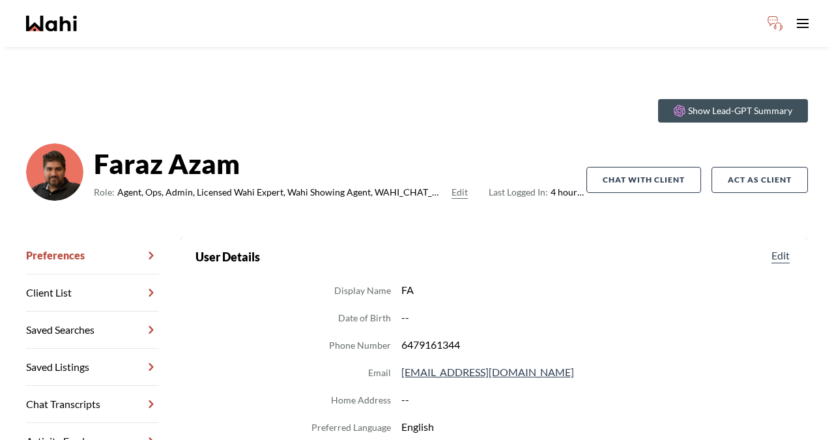
click at [89, 403] on link "Chat Transcripts" at bounding box center [92, 404] width 133 height 37
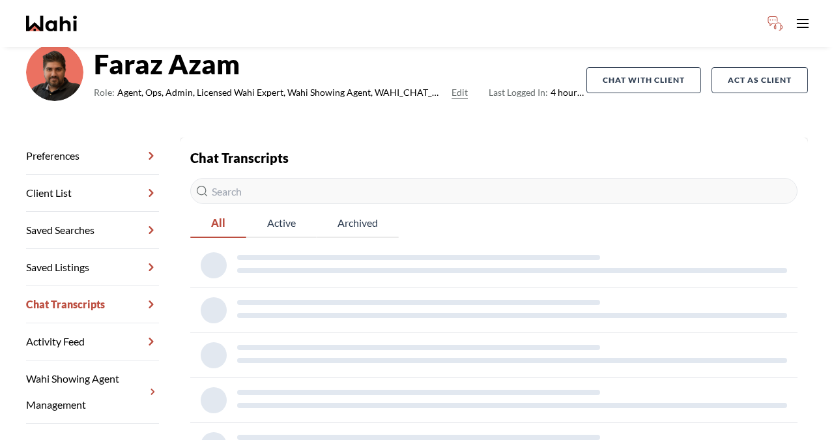
scroll to position [189, 0]
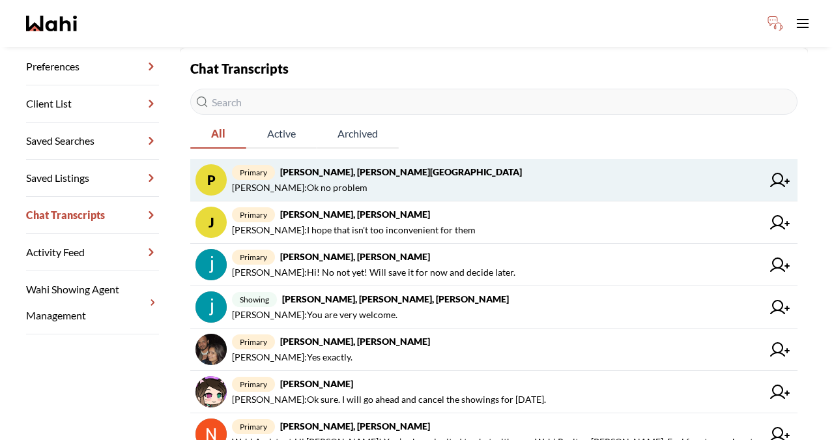
click at [393, 174] on strong "[PERSON_NAME], [PERSON_NAME][GEOGRAPHIC_DATA]" at bounding box center [401, 171] width 242 height 11
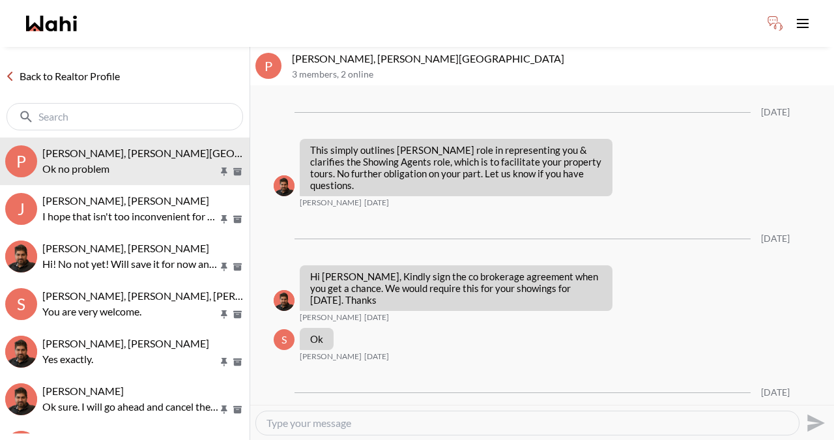
scroll to position [1349, 0]
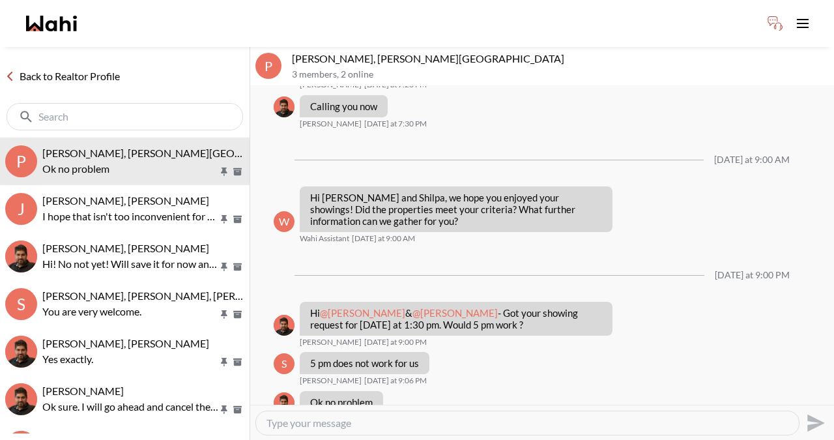
click at [326, 422] on textarea "Type your message" at bounding box center [528, 422] width 522 height 13
click at [293, 425] on textarea "Type your message" at bounding box center [528, 422] width 522 height 13
click at [773, 20] on icon "main navigation" at bounding box center [775, 23] width 18 height 18
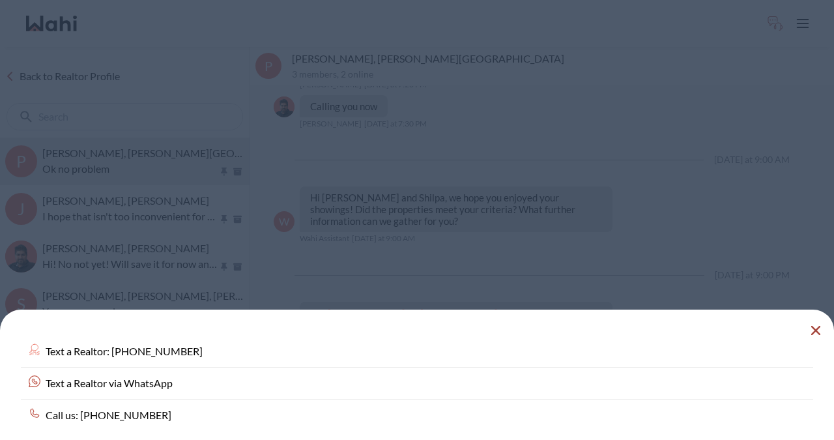
click at [822, 330] on button "Close Modal" at bounding box center [816, 331] width 16 height 16
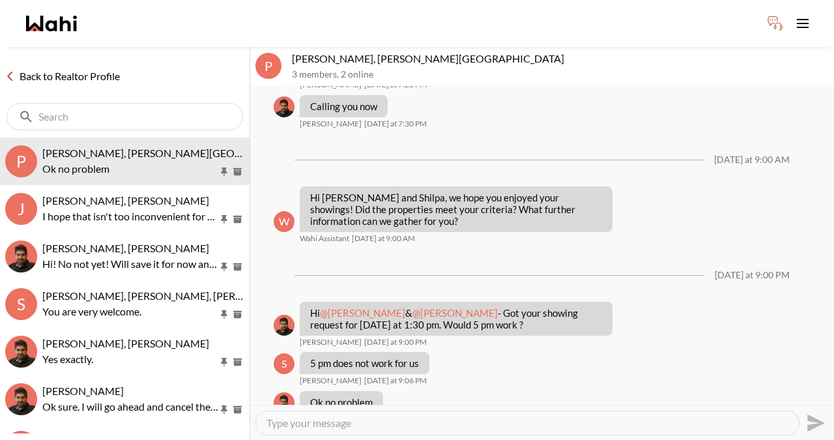
click at [400, 411] on div at bounding box center [527, 422] width 543 height 23
click at [318, 424] on textarea "Type your message" at bounding box center [528, 422] width 522 height 13
click at [77, 70] on link "Back to Realtor Profile" at bounding box center [62, 76] width 125 height 17
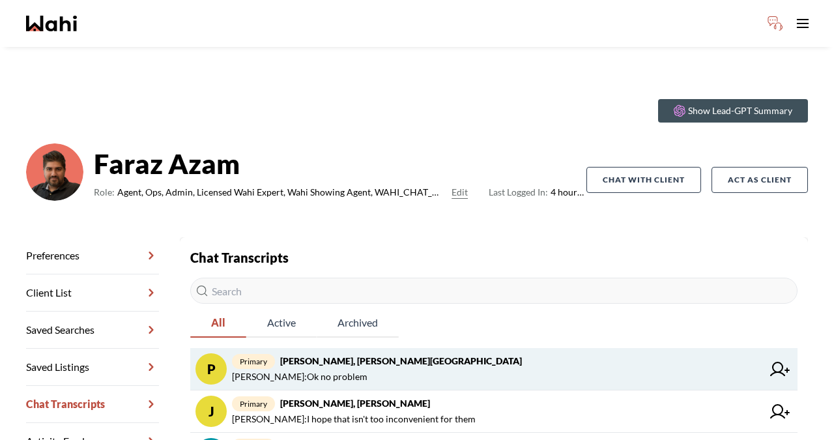
click at [338, 369] on span "Faraz Azam : Ok no problem" at bounding box center [300, 377] width 136 height 16
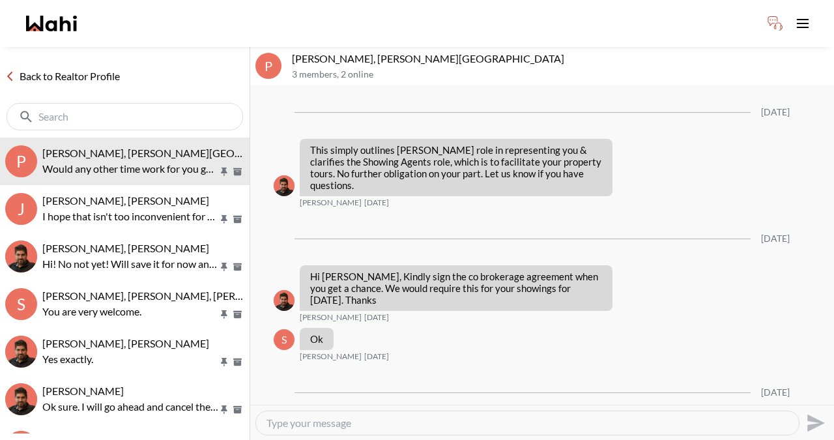
scroll to position [1349, 0]
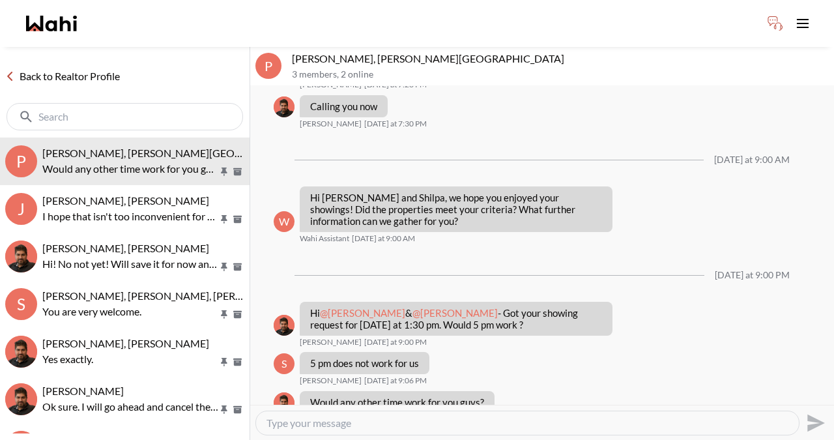
click at [295, 425] on textarea "Type your message" at bounding box center [528, 422] width 522 height 13
paste textarea "Hi there -here is the RECO Information Guide we discussed, you can also find it…"
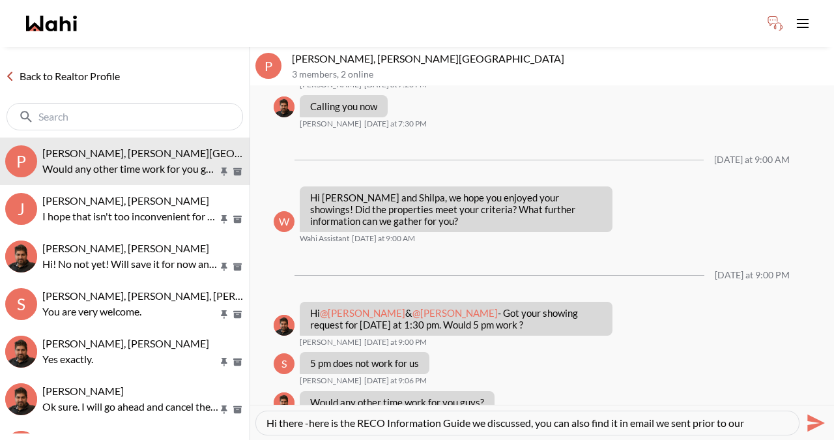
drag, startPoint x: 761, startPoint y: 420, endPoint x: 263, endPoint y: 416, distance: 497.8
click at [259, 419] on div "Hi there -here is the RECO Information Guide we discussed, you can also find it…" at bounding box center [527, 422] width 543 height 23
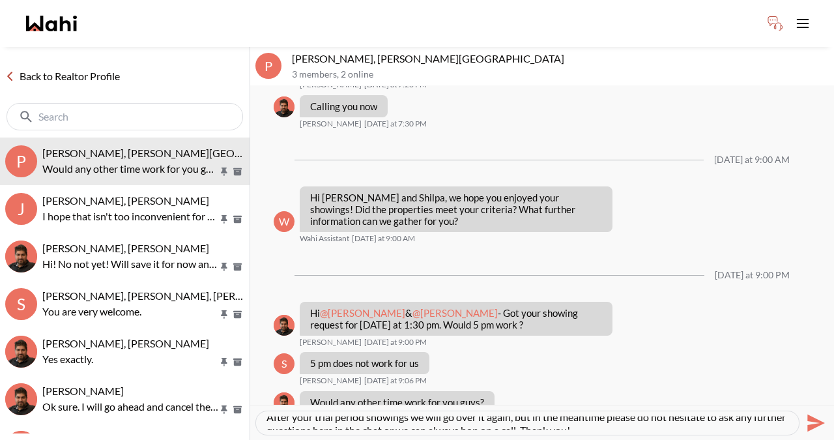
scroll to position [0, 0]
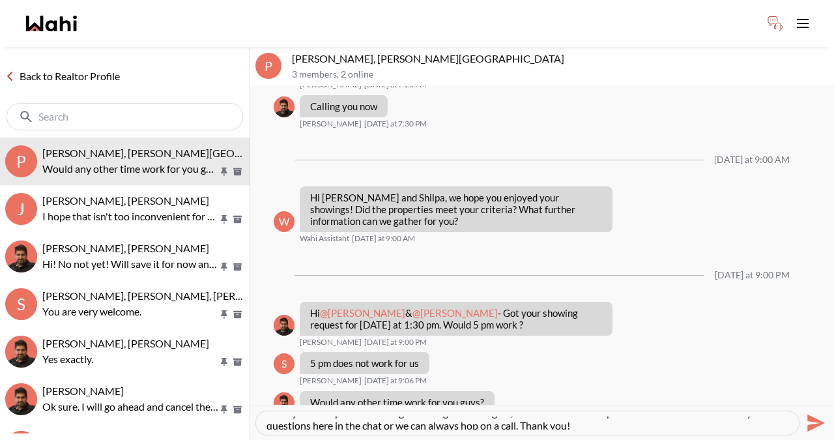
drag, startPoint x: 783, startPoint y: 423, endPoint x: 261, endPoint y: 421, distance: 521.9
click at [261, 421] on div "consultation. This guide provides you with crucial information about real estat…" at bounding box center [527, 422] width 543 height 23
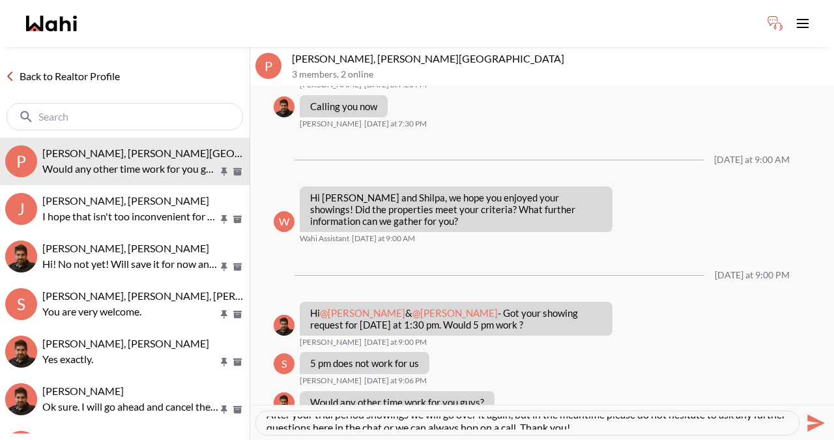
type textarea "consultation. This guide provides you with crucial information about real estat…"
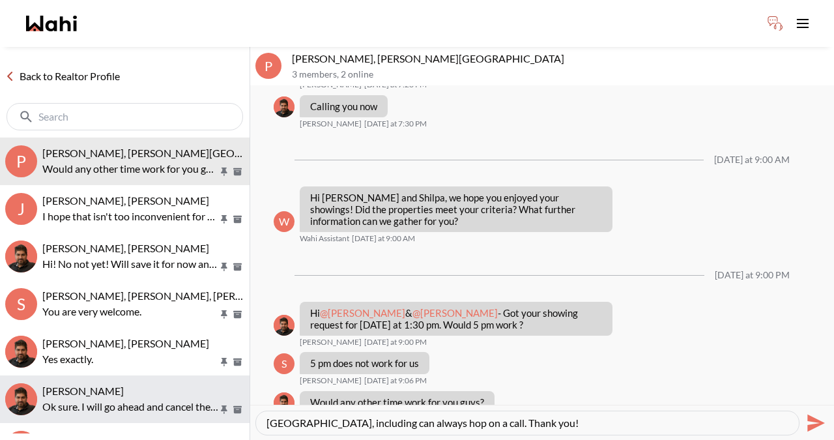
drag, startPoint x: 463, startPoint y: 416, endPoint x: 229, endPoint y: 416, distance: 233.9
click at [229, 416] on div "Back to Realtor Profile P Pradeep Pradhan, Shilpa Pradhan, Faraz Would any othe…" at bounding box center [417, 243] width 834 height 393
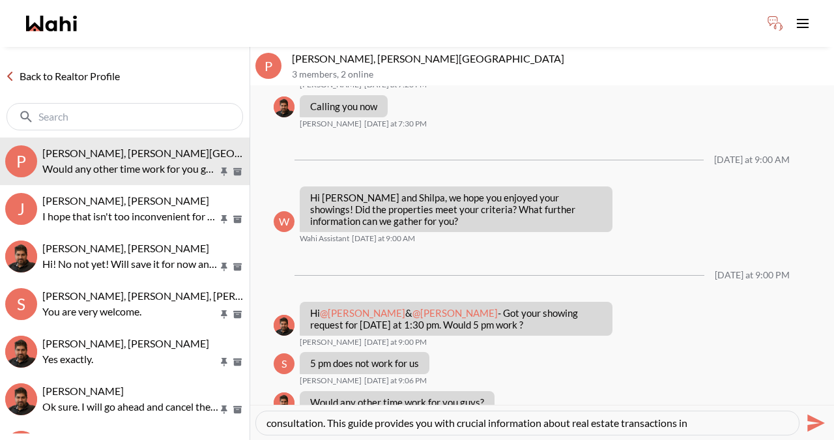
drag, startPoint x: 436, startPoint y: 424, endPoint x: 237, endPoint y: 413, distance: 199.7
click at [237, 414] on div "Back to Realtor Profile P Pradeep Pradhan, Shilpa Pradhan, Faraz Would any othe…" at bounding box center [417, 243] width 834 height 393
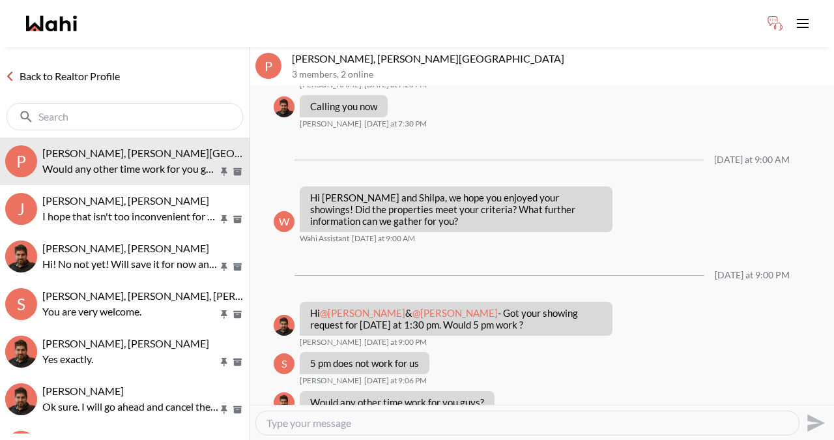
click at [336, 427] on textarea "Type your message" at bounding box center [528, 422] width 522 height 13
click at [65, 87] on div "Back to Realtor Profile" at bounding box center [125, 92] width 250 height 91
click at [67, 74] on link "Back to Realtor Profile" at bounding box center [62, 76] width 125 height 17
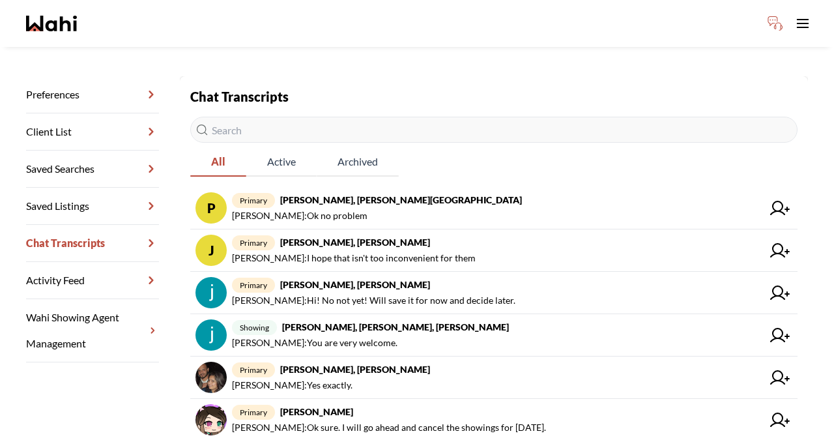
scroll to position [193, 0]
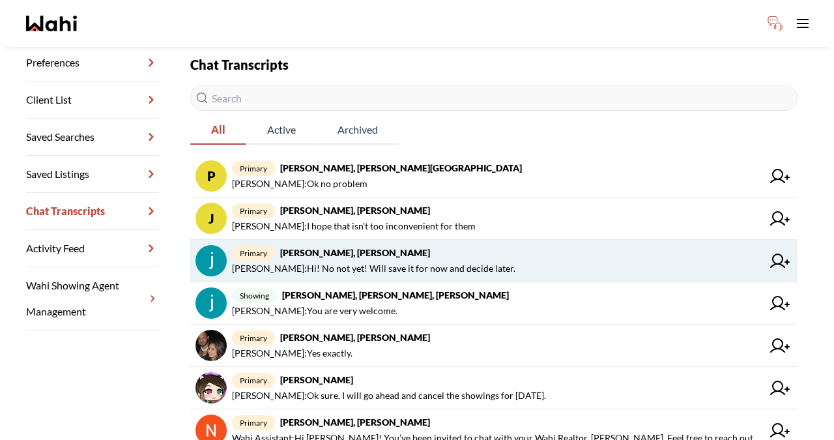
click at [401, 255] on span "primary Souhel Bally, Faraz" at bounding box center [497, 253] width 530 height 16
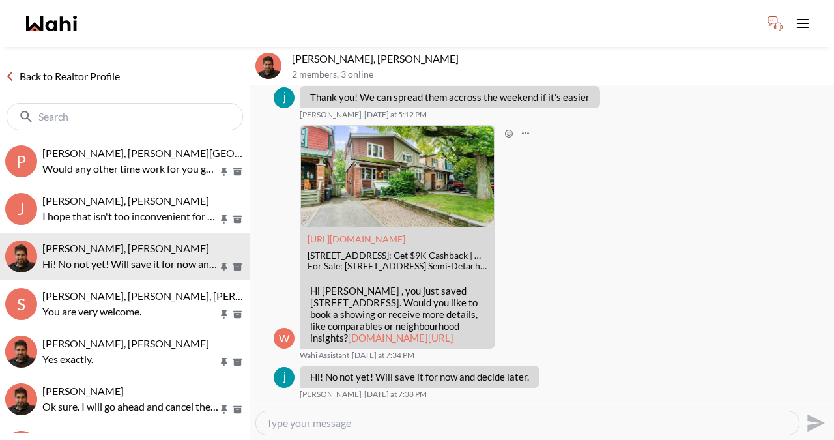
scroll to position [171, 0]
click at [54, 76] on link "Back to Realtor Profile" at bounding box center [62, 76] width 125 height 17
